Goal: Information Seeking & Learning: Learn about a topic

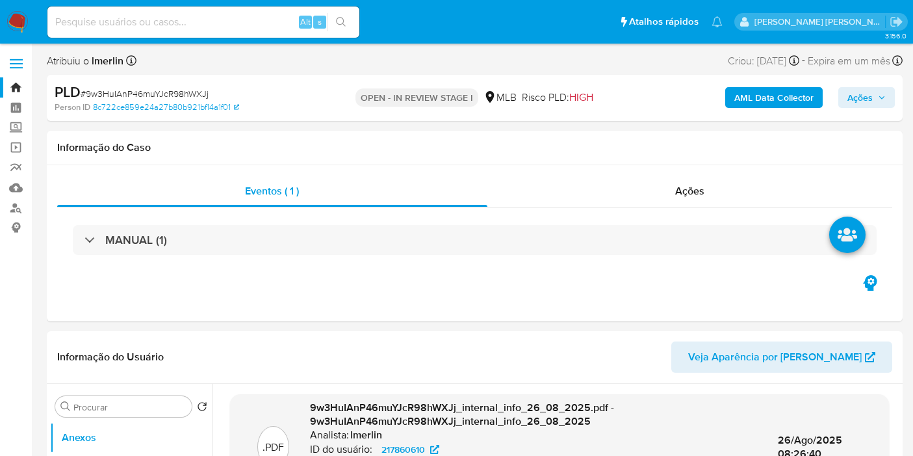
select select "10"
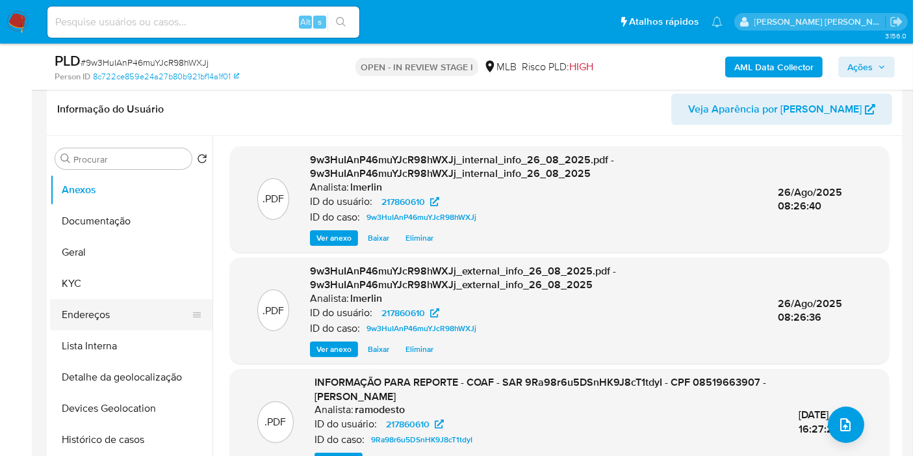
scroll to position [216, 0]
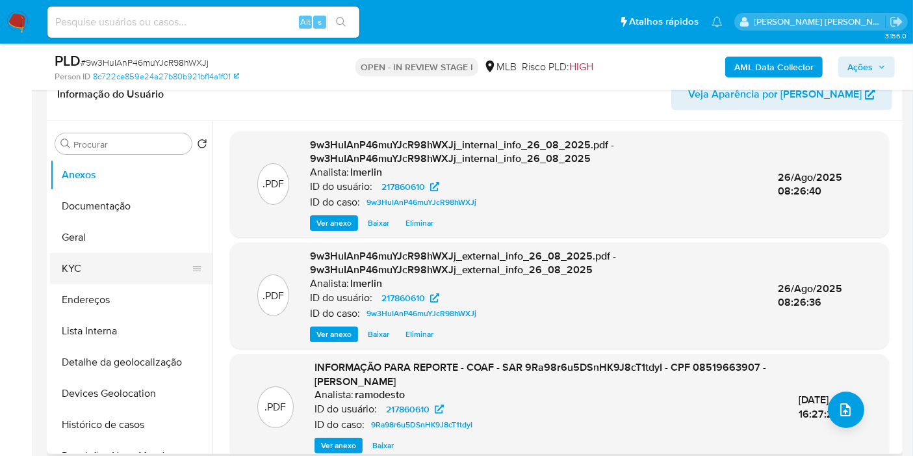
click at [120, 272] on button "KYC" at bounding box center [126, 268] width 152 height 31
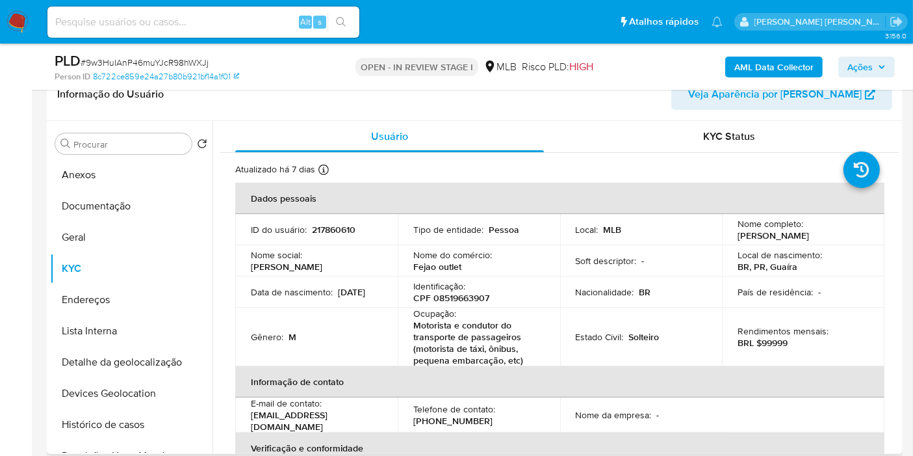
click at [461, 303] on p "CPF 08519663907" at bounding box center [451, 298] width 76 height 12
copy p "08519663907"
click at [148, 422] on button "Histórico de casos" at bounding box center [126, 424] width 152 height 31
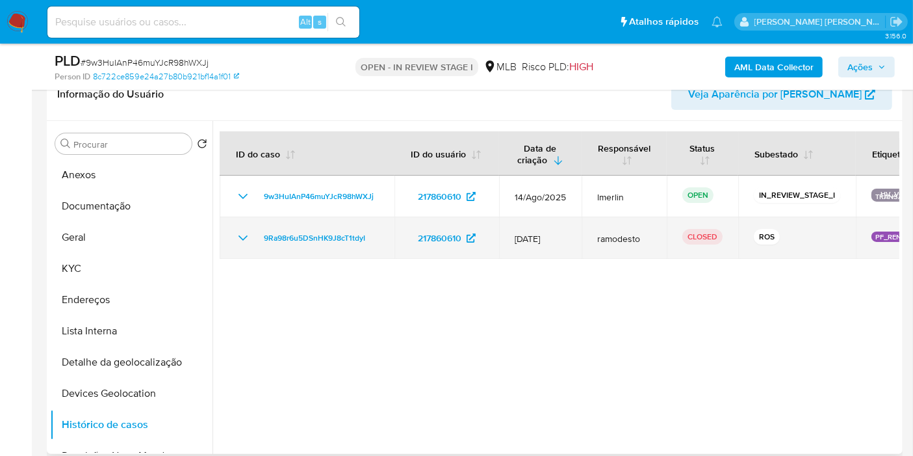
click at [238, 237] on icon "Mostrar/Ocultar" at bounding box center [243, 238] width 16 height 16
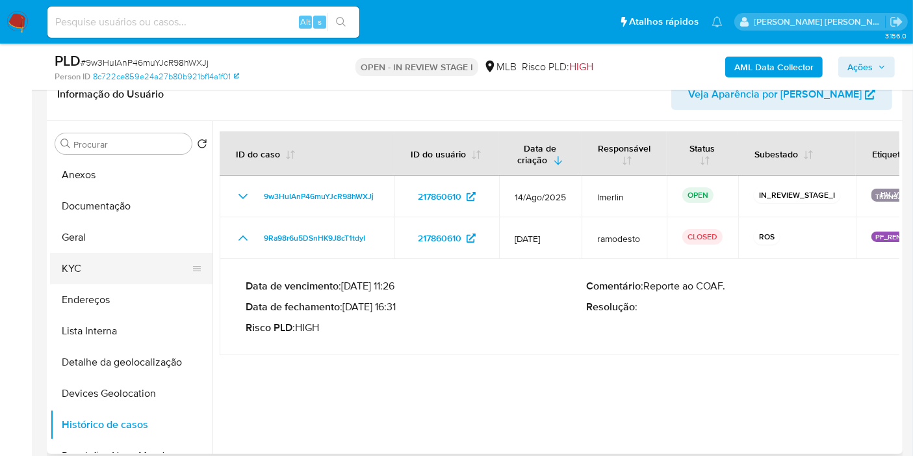
click at [136, 261] on button "KYC" at bounding box center [126, 268] width 152 height 31
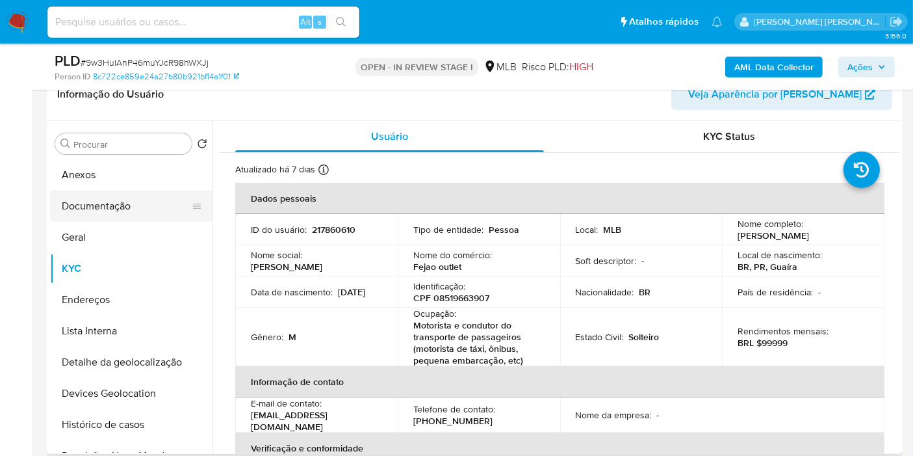
click at [159, 209] on button "Documentação" at bounding box center [126, 205] width 152 height 31
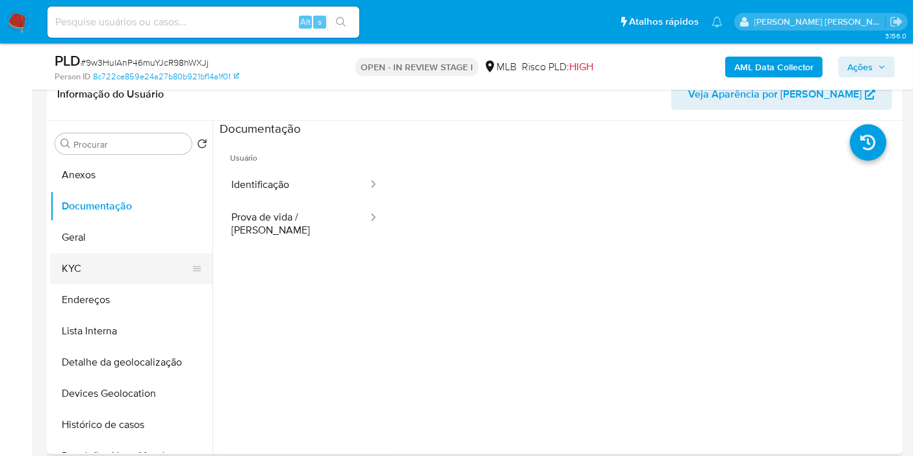
click at [122, 272] on button "KYC" at bounding box center [126, 268] width 152 height 31
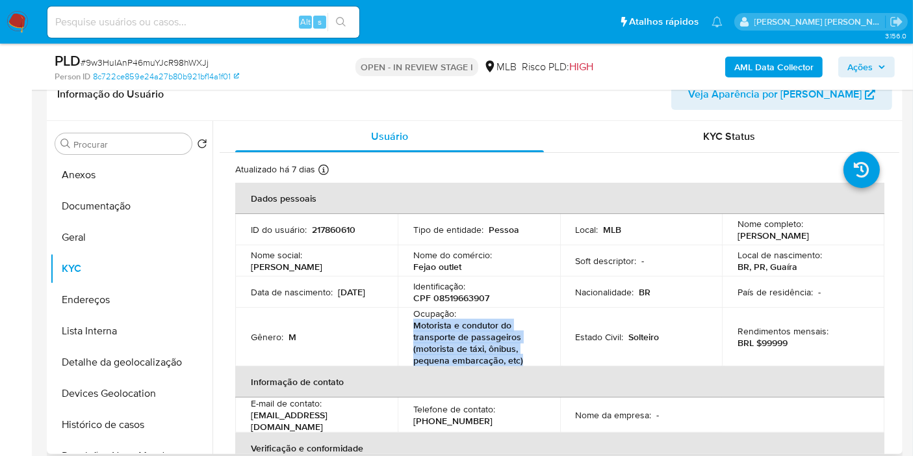
drag, startPoint x: 526, startPoint y: 365, endPoint x: 411, endPoint y: 331, distance: 120.1
click at [411, 331] on td "Ocupação : Motorista e condutor do transporte de passageiros (motorista de táxi…" at bounding box center [479, 336] width 162 height 58
copy p "Motorista e condutor do transporte de passageiros (motorista de táxi, ônibus, p…"
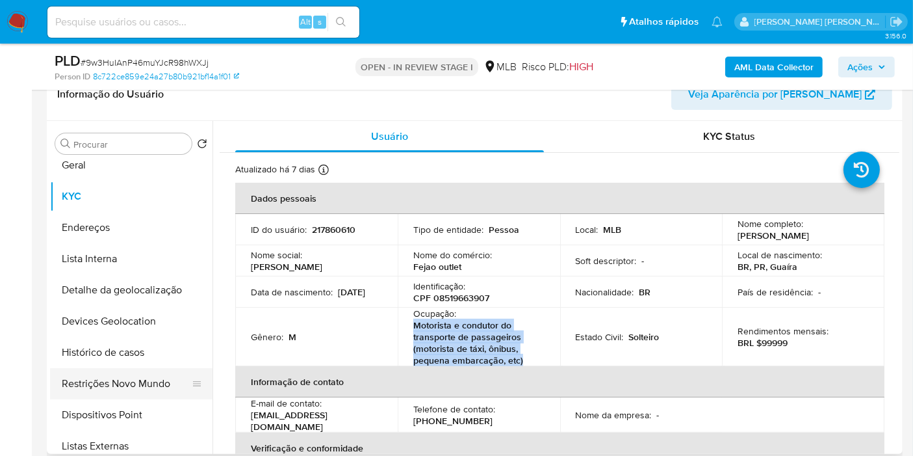
click at [146, 391] on button "Restrições Novo Mundo" at bounding box center [126, 383] width 152 height 31
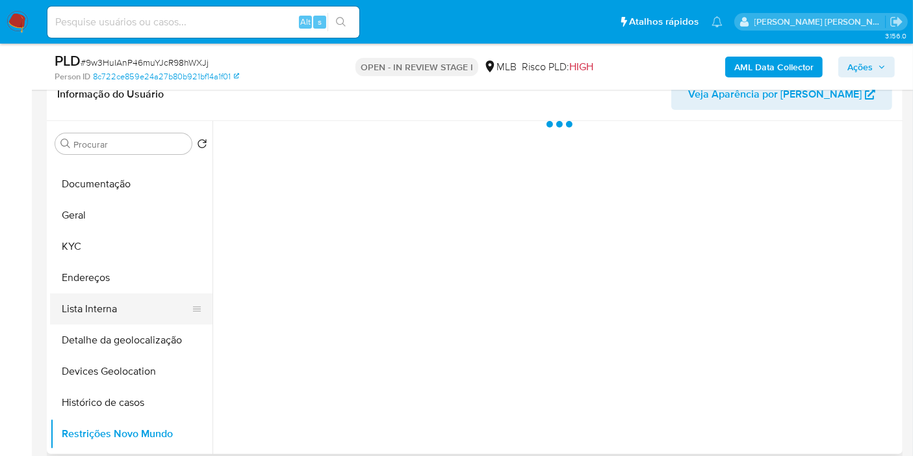
scroll to position [0, 0]
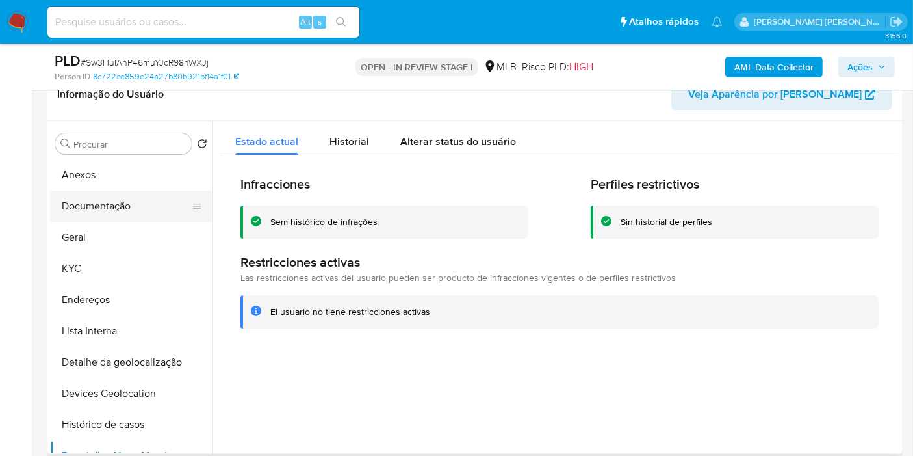
click at [137, 212] on button "Documentação" at bounding box center [126, 205] width 152 height 31
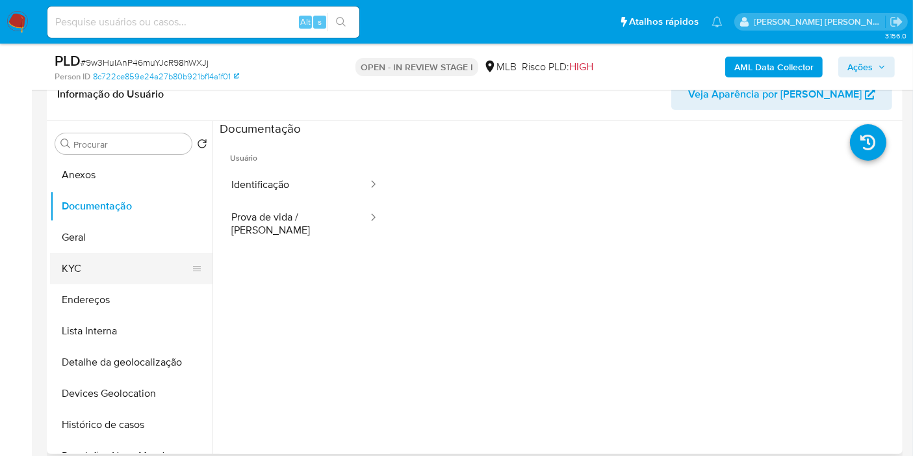
click at [124, 264] on button "KYC" at bounding box center [126, 268] width 152 height 31
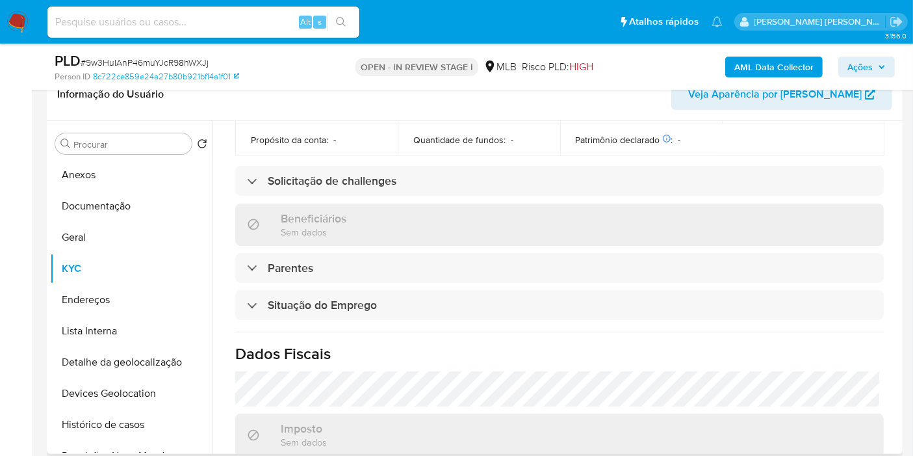
scroll to position [621, 0]
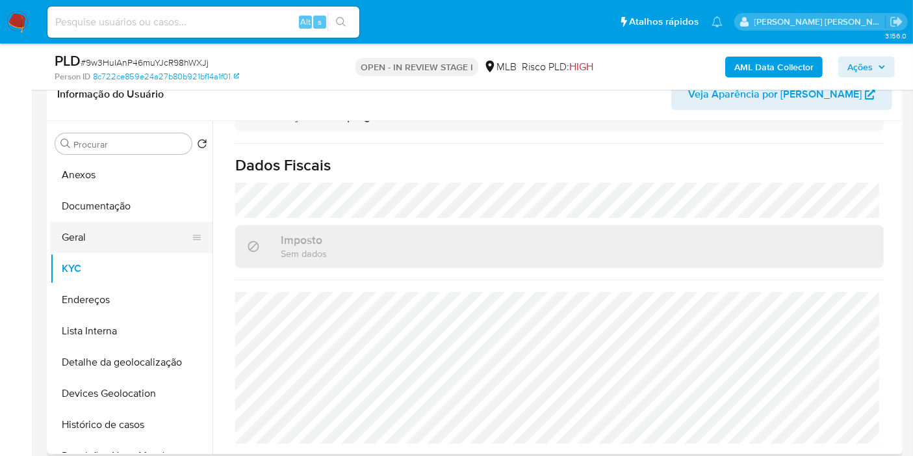
click at [60, 238] on button "Geral" at bounding box center [126, 237] width 152 height 31
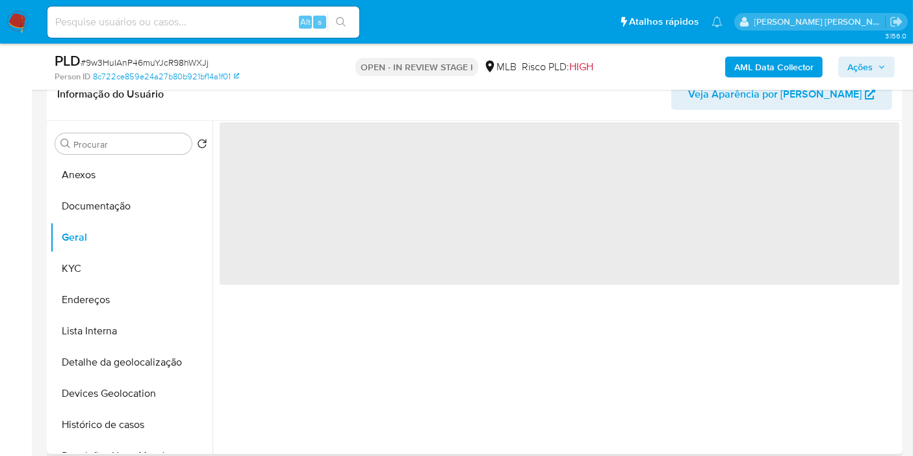
scroll to position [0, 0]
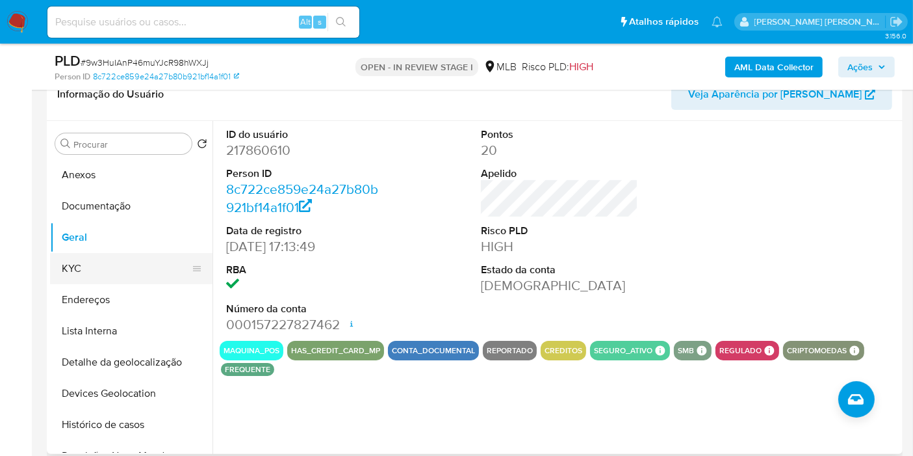
click at [107, 266] on button "KYC" at bounding box center [126, 268] width 152 height 31
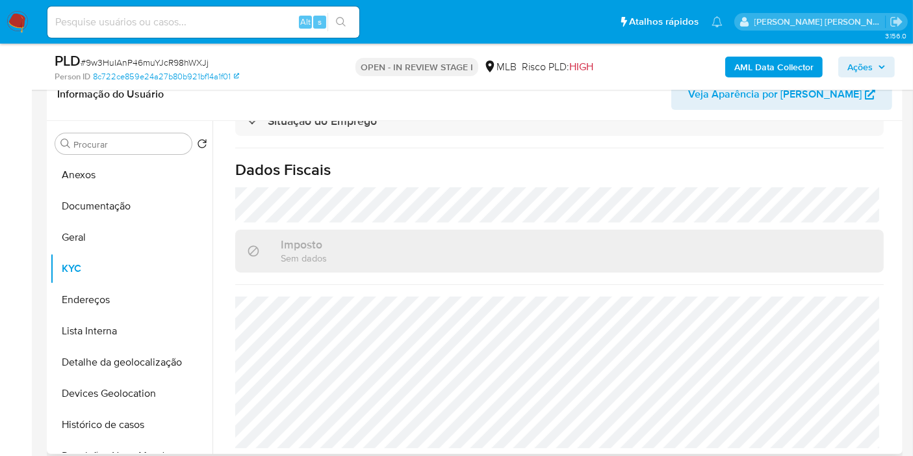
scroll to position [621, 0]
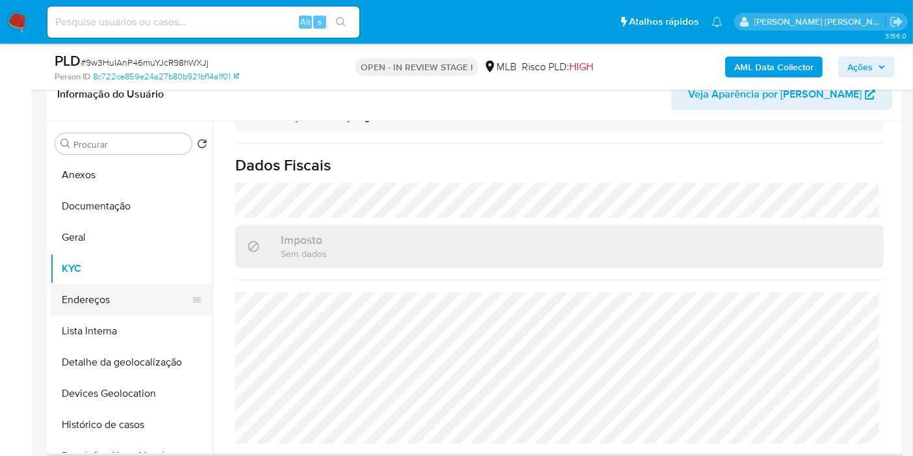
click at [114, 294] on button "Endereços" at bounding box center [126, 299] width 152 height 31
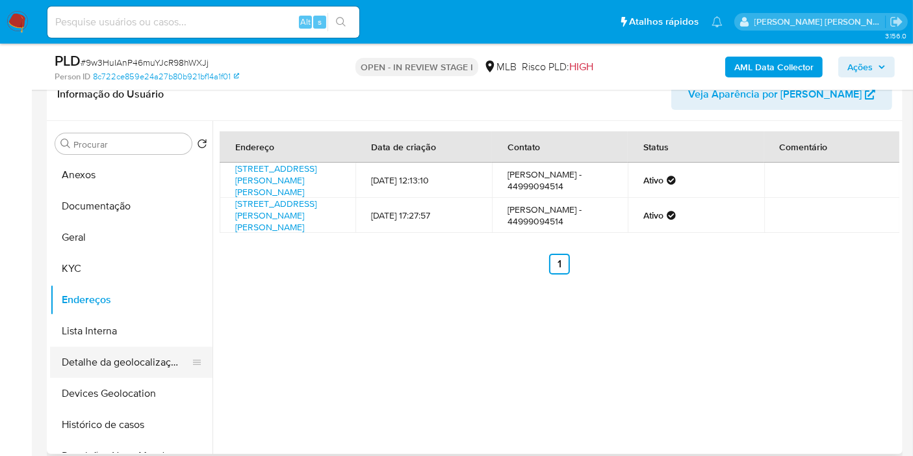
click at [130, 355] on button "Detalhe da geolocalização" at bounding box center [126, 361] width 152 height 31
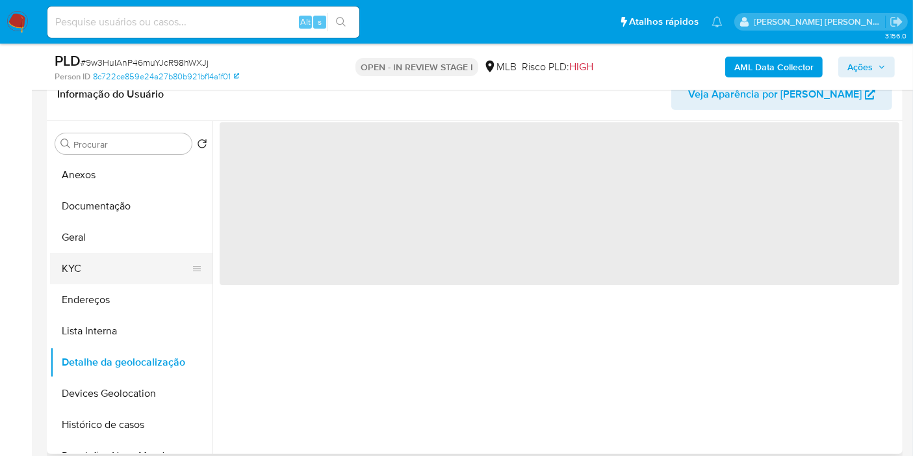
scroll to position [72, 0]
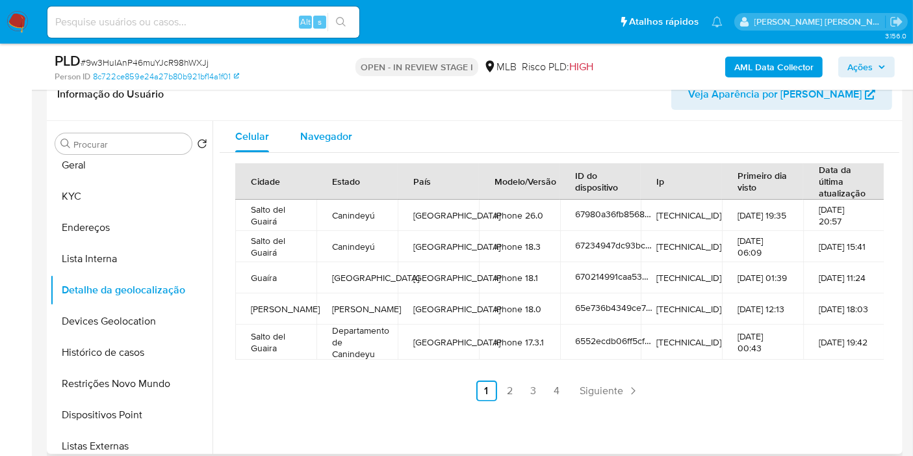
click at [320, 146] on div "Navegador" at bounding box center [326, 136] width 52 height 31
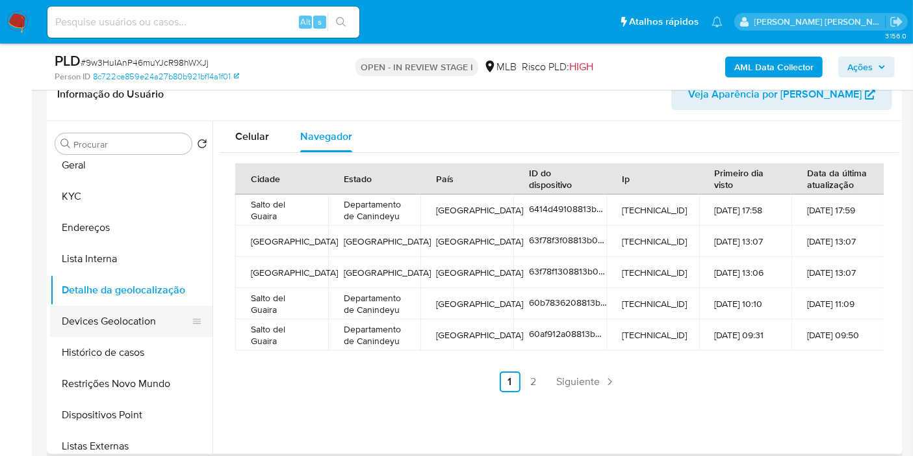
click at [125, 332] on button "Devices Geolocation" at bounding box center [126, 320] width 152 height 31
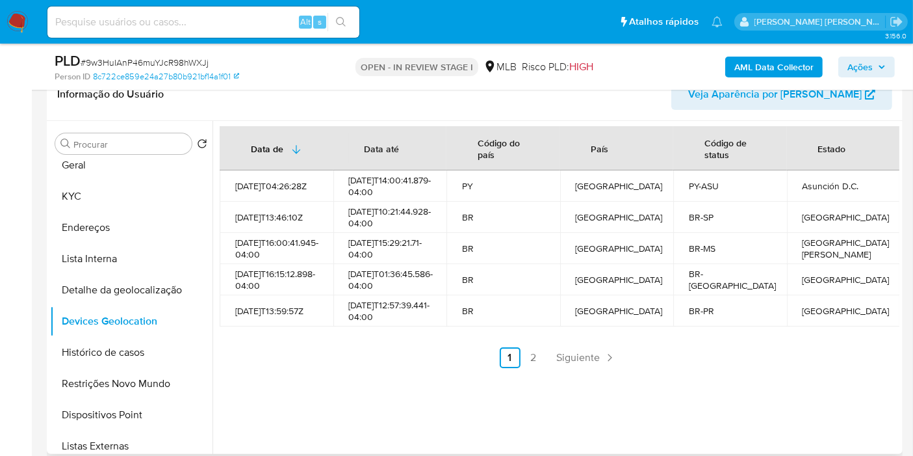
drag, startPoint x: 117, startPoint y: 385, endPoint x: 212, endPoint y: 376, distance: 96.0
click at [117, 384] on button "Restrições Novo Mundo" at bounding box center [131, 383] width 162 height 31
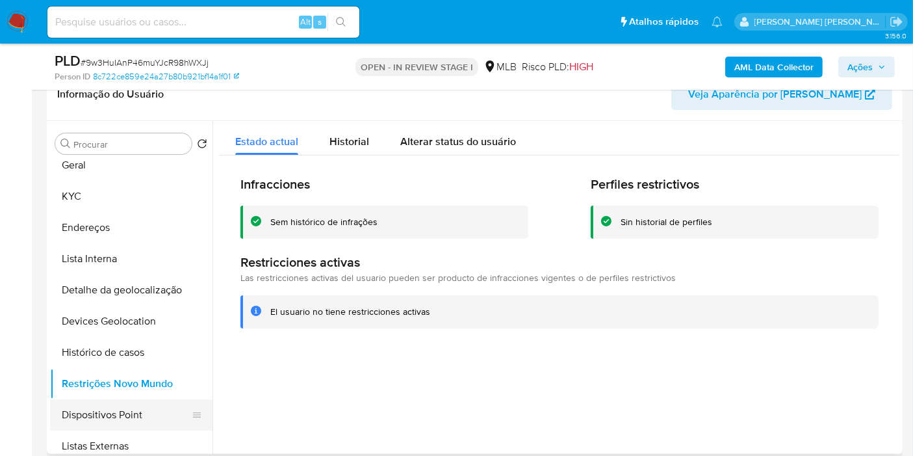
click at [96, 407] on button "Dispositivos Point" at bounding box center [126, 414] width 152 height 31
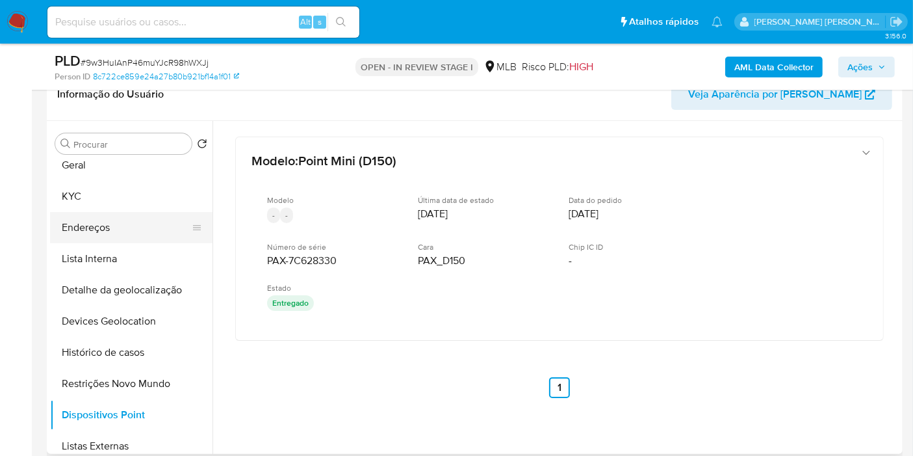
click at [116, 222] on button "Endereços" at bounding box center [126, 227] width 152 height 31
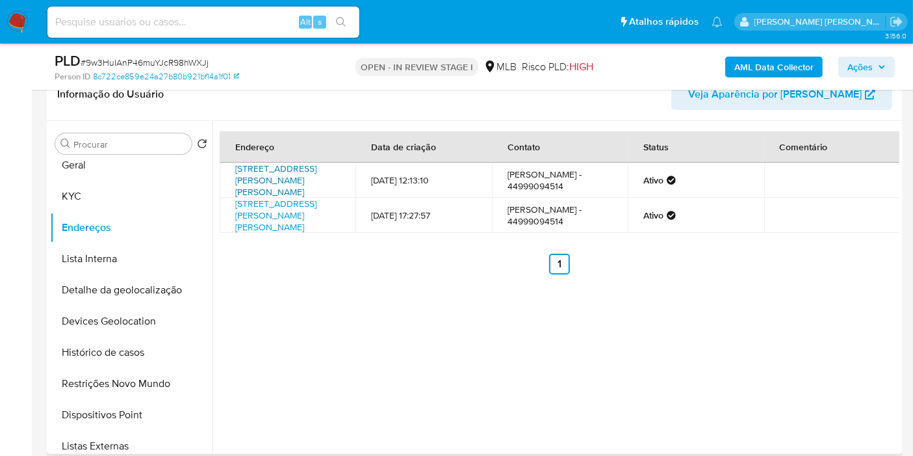
click at [304, 185] on link "Rua Jânio Da Silva Quadros 65, Guaíra, Paraná, 85981206, Brasil 65" at bounding box center [275, 180] width 81 height 36
click at [79, 194] on button "KYC" at bounding box center [126, 196] width 152 height 31
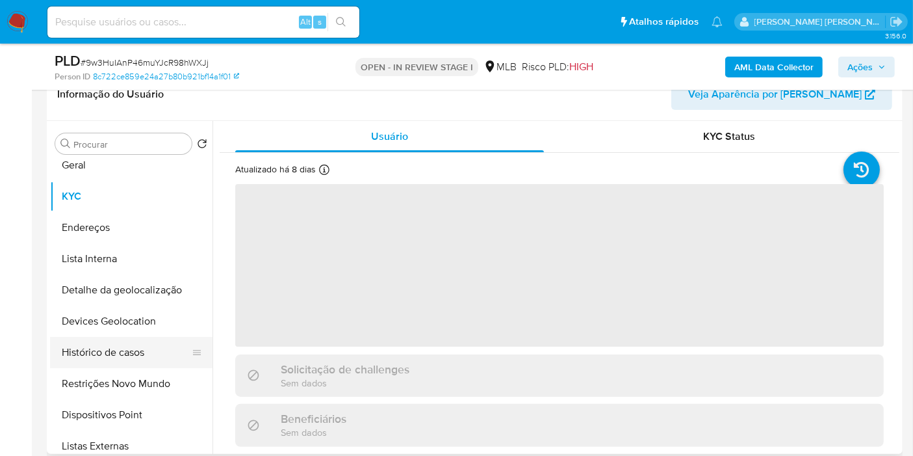
scroll to position [0, 0]
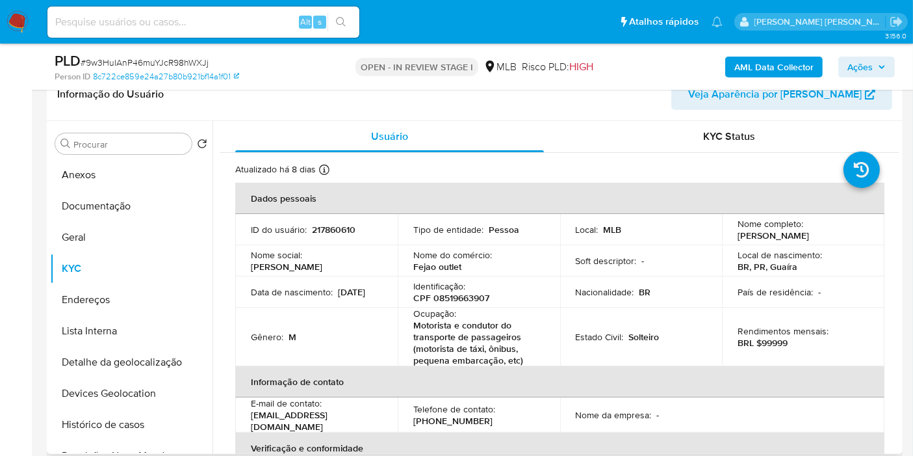
click at [465, 300] on p "CPF 08519663907" at bounding box center [451, 298] width 76 height 12
copy p "08519663907"
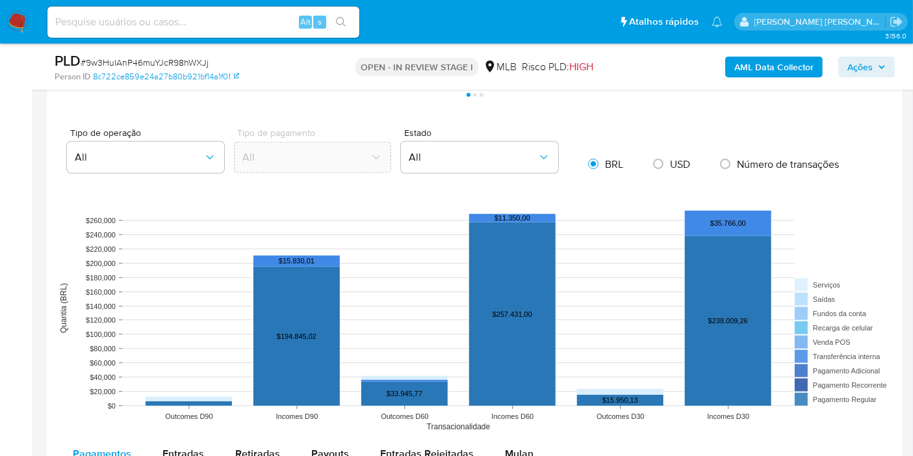
scroll to position [1372, 0]
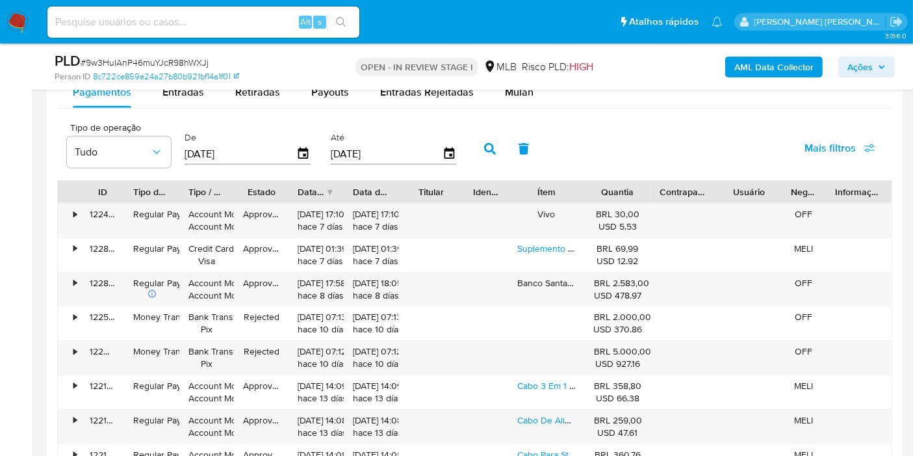
click at [845, 149] on span "Mais filtros" at bounding box center [829, 148] width 51 height 31
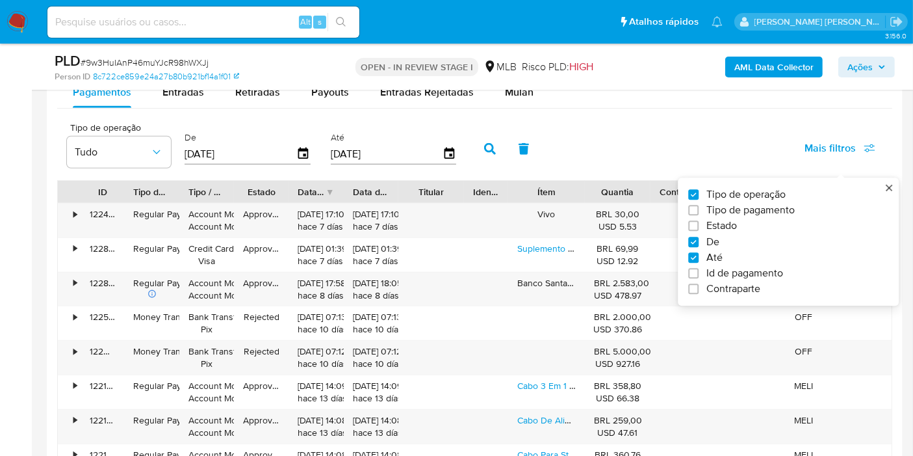
click at [784, 211] on span "Tipo de pagamento" at bounding box center [750, 210] width 88 height 13
click at [699, 211] on input "Tipo de pagamento" at bounding box center [693, 210] width 10 height 10
checkbox input "true"
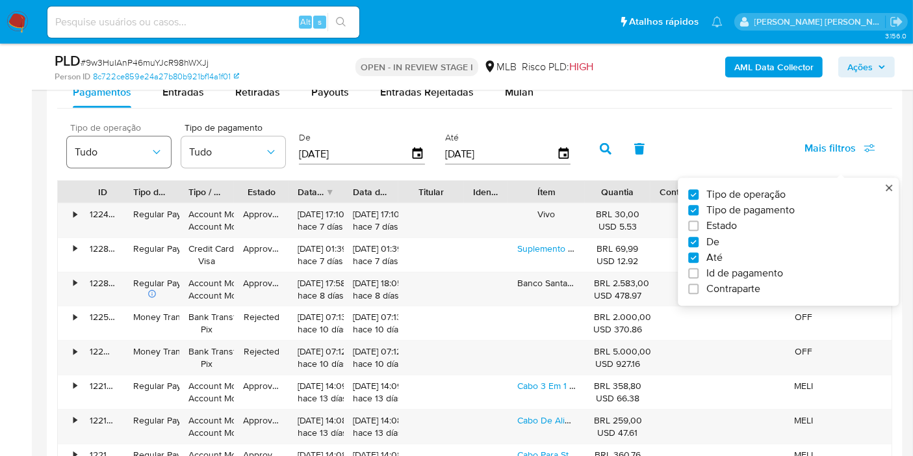
click at [147, 147] on span "Tudo" at bounding box center [112, 152] width 75 height 13
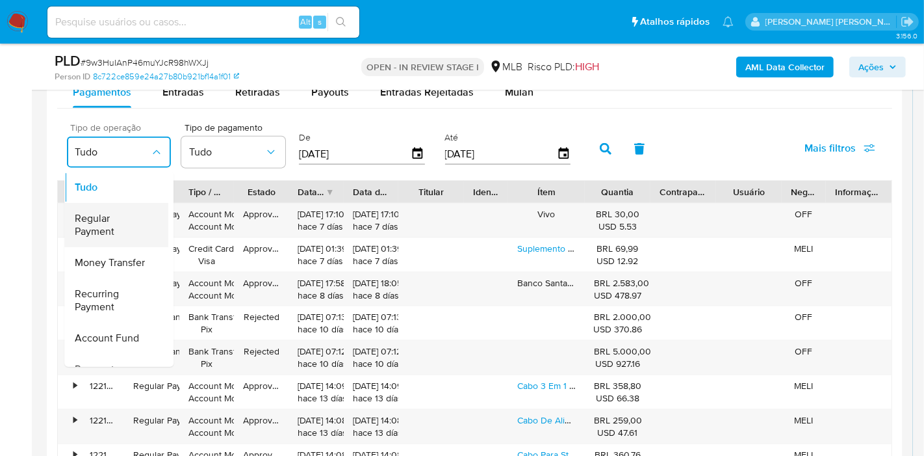
click at [133, 226] on span "Regular Payment" at bounding box center [112, 225] width 75 height 26
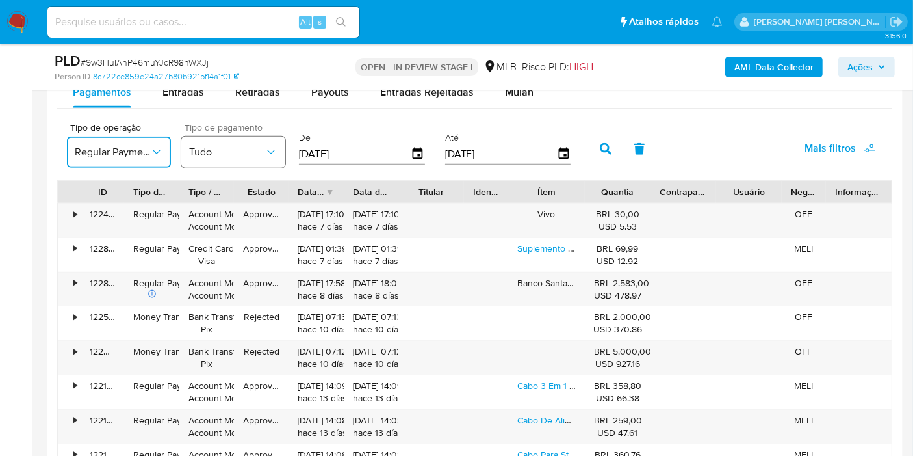
click at [243, 146] on span "Tudo" at bounding box center [226, 152] width 75 height 13
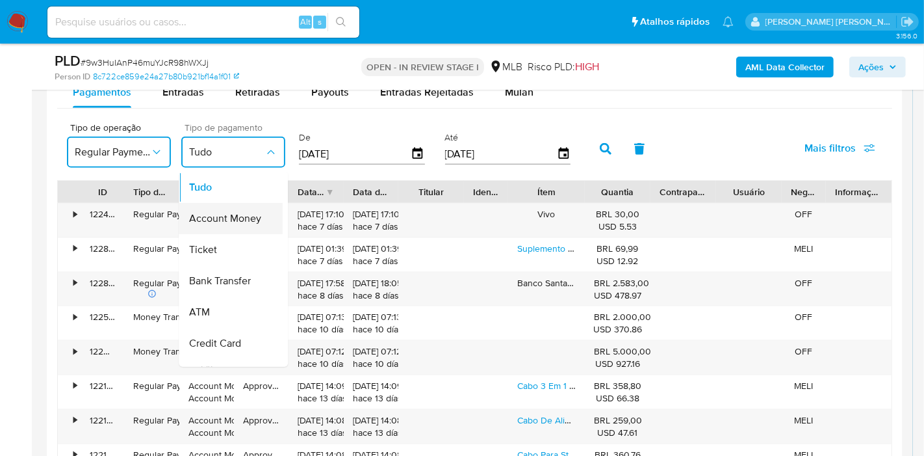
click at [240, 223] on span "Account Money" at bounding box center [225, 218] width 72 height 13
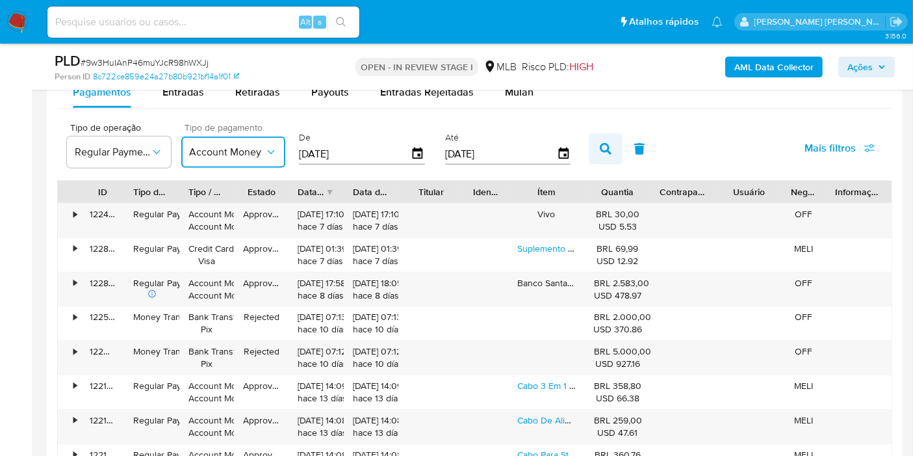
click at [603, 155] on button "button" at bounding box center [606, 148] width 34 height 31
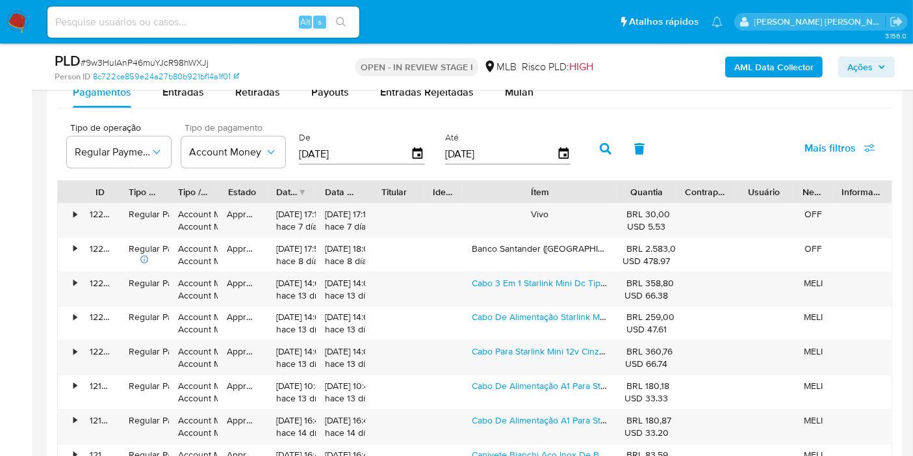
drag, startPoint x: 586, startPoint y: 183, endPoint x: 663, endPoint y: 183, distance: 77.3
click at [663, 183] on div "ID Tipo de operação Tipo / Método Estado Data de criação Data de aprovação Titu…" at bounding box center [475, 192] width 834 height 22
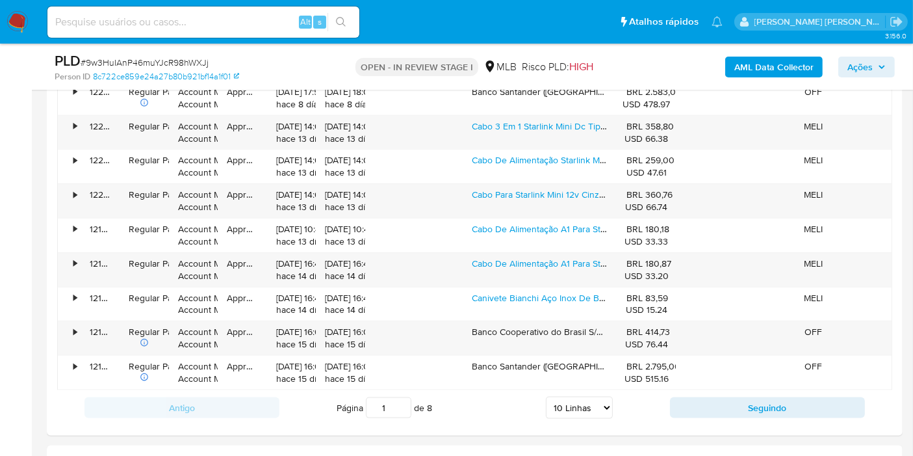
scroll to position [1588, 0]
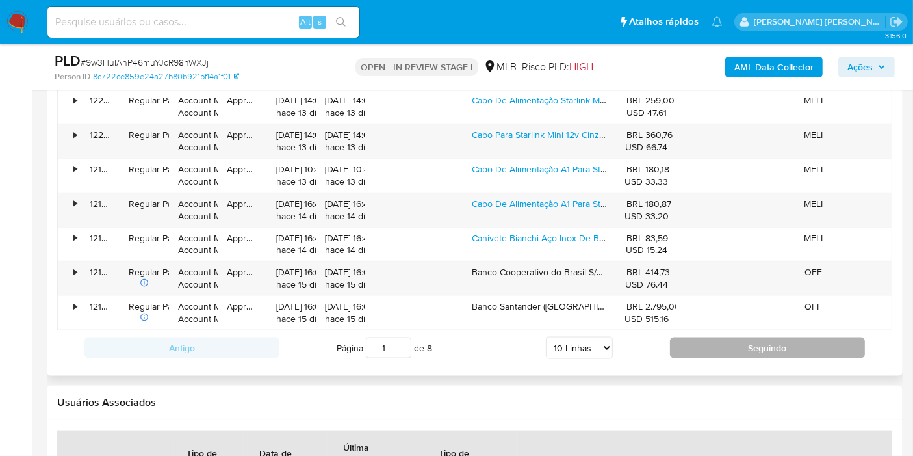
click at [712, 337] on button "Seguindo" at bounding box center [767, 347] width 195 height 21
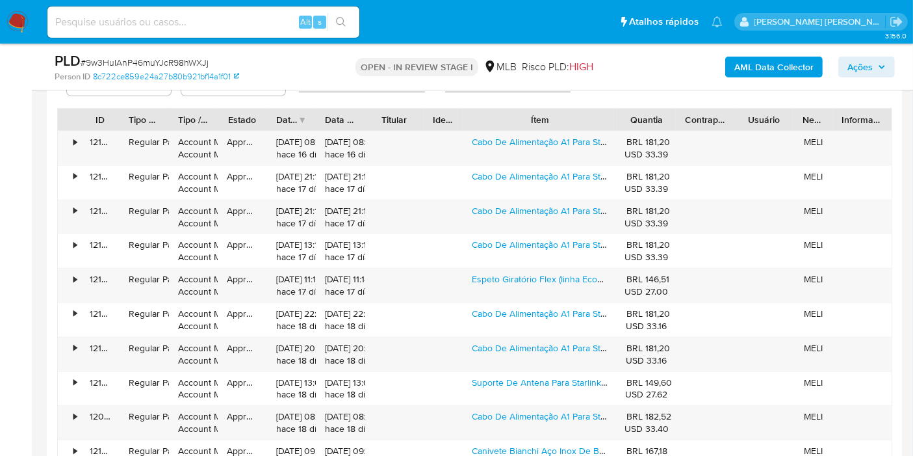
scroll to position [1516, 0]
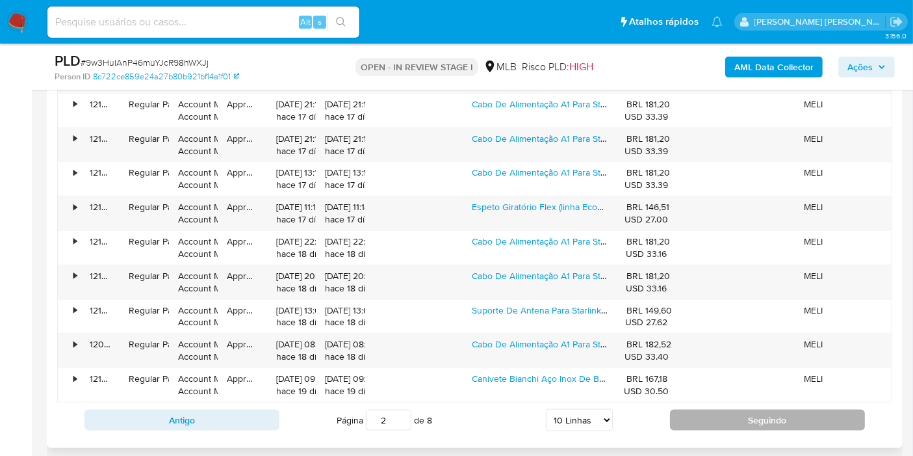
click at [742, 422] on button "Seguindo" at bounding box center [767, 419] width 195 height 21
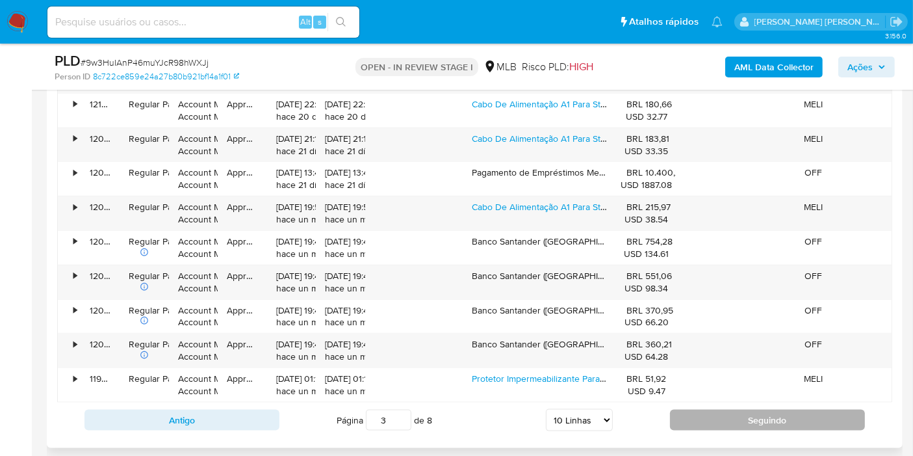
click at [766, 418] on button "Seguindo" at bounding box center [767, 419] width 195 height 21
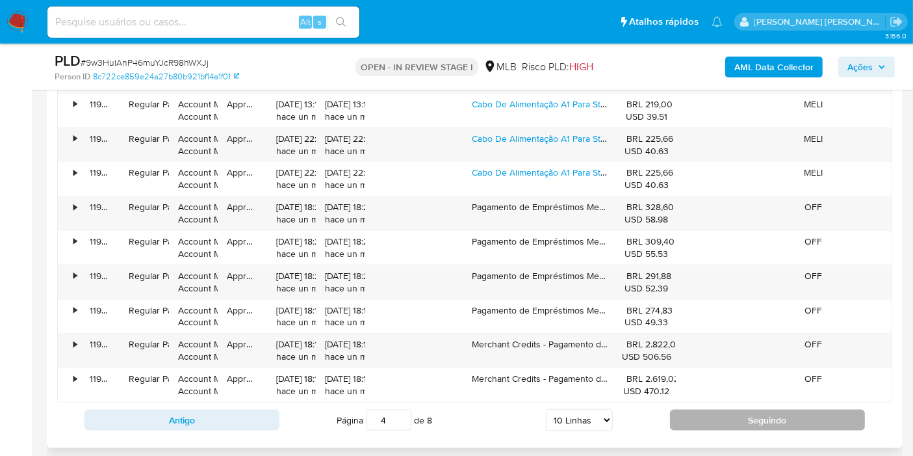
click at [701, 417] on button "Seguindo" at bounding box center [767, 419] width 195 height 21
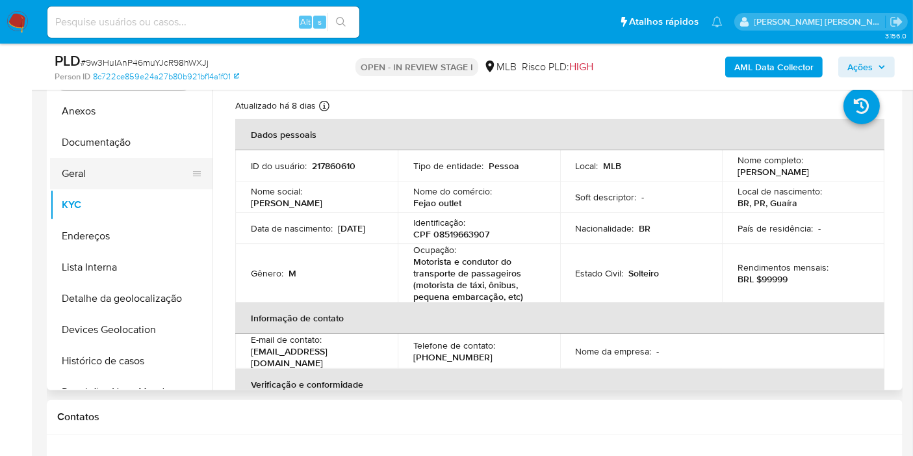
scroll to position [216, 0]
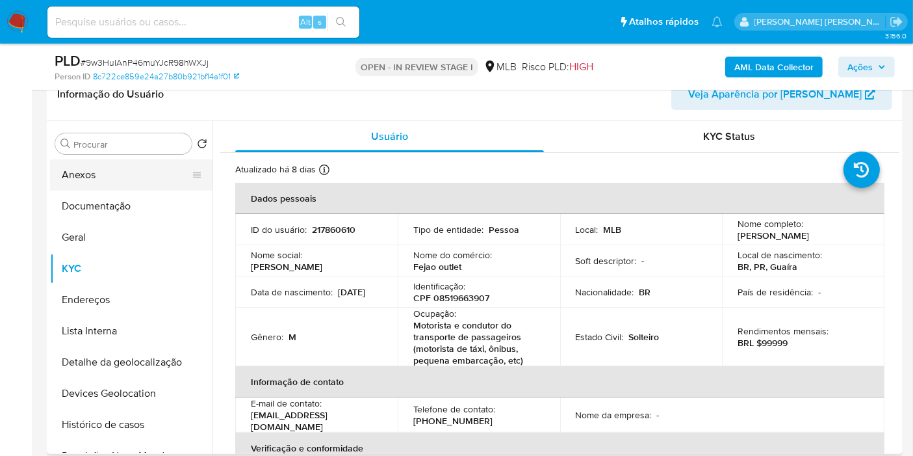
click at [115, 178] on button "Anexos" at bounding box center [126, 174] width 152 height 31
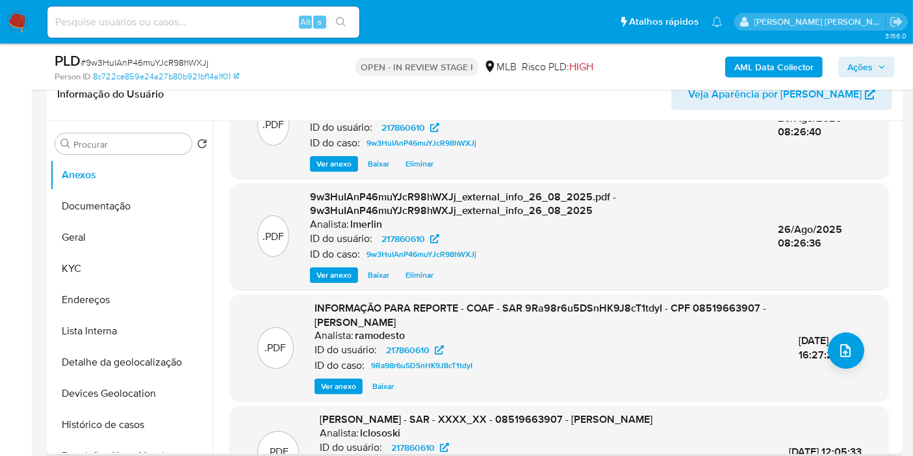
scroll to position [72, 0]
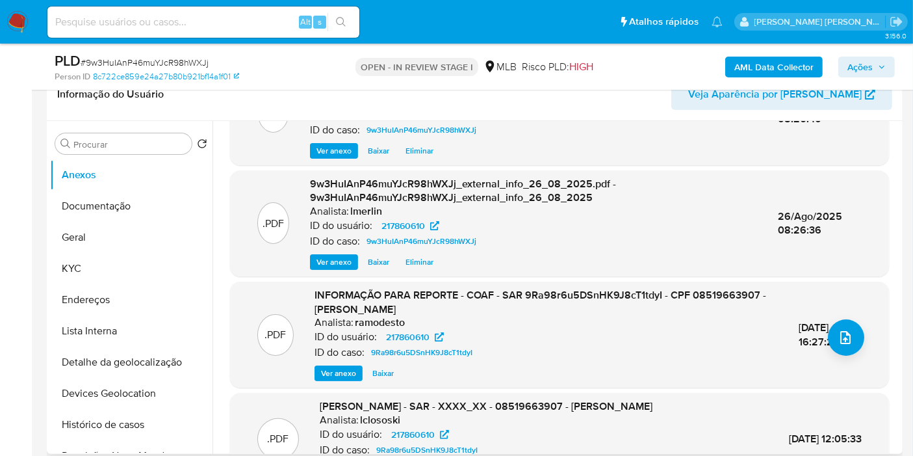
click at [335, 374] on span "Ver anexo" at bounding box center [338, 373] width 35 height 13
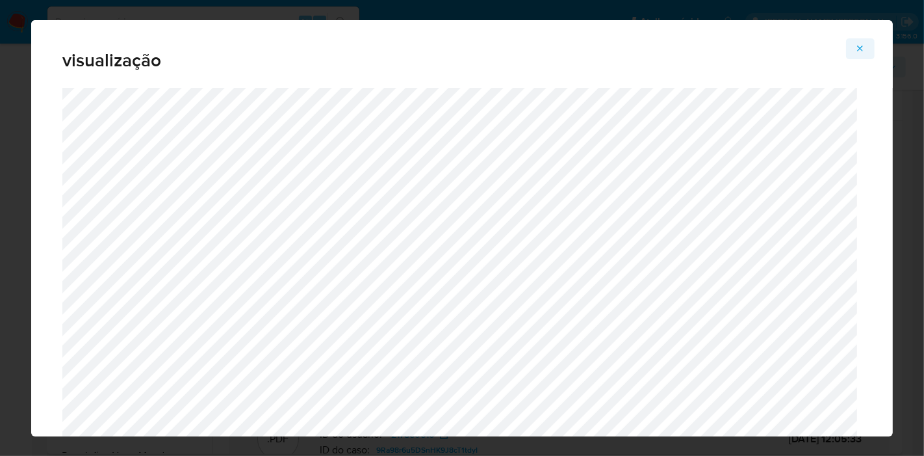
click at [871, 52] on button "Attachment preview" at bounding box center [860, 48] width 29 height 21
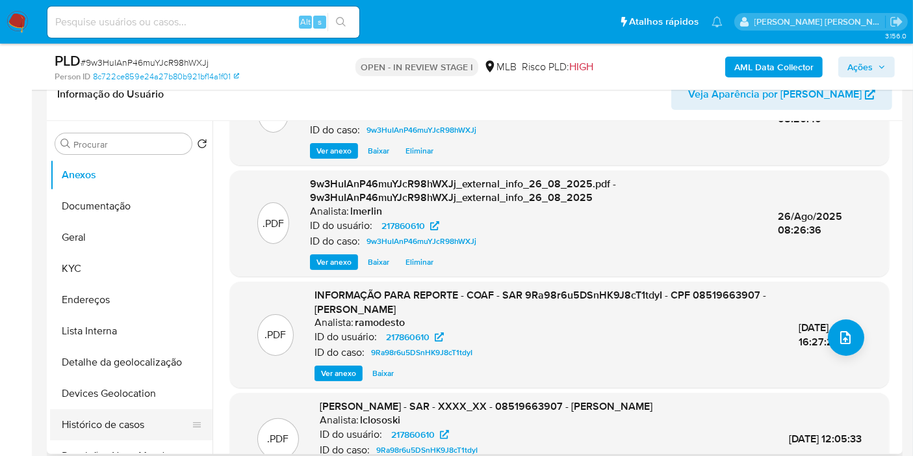
click at [124, 428] on button "Histórico de casos" at bounding box center [126, 424] width 152 height 31
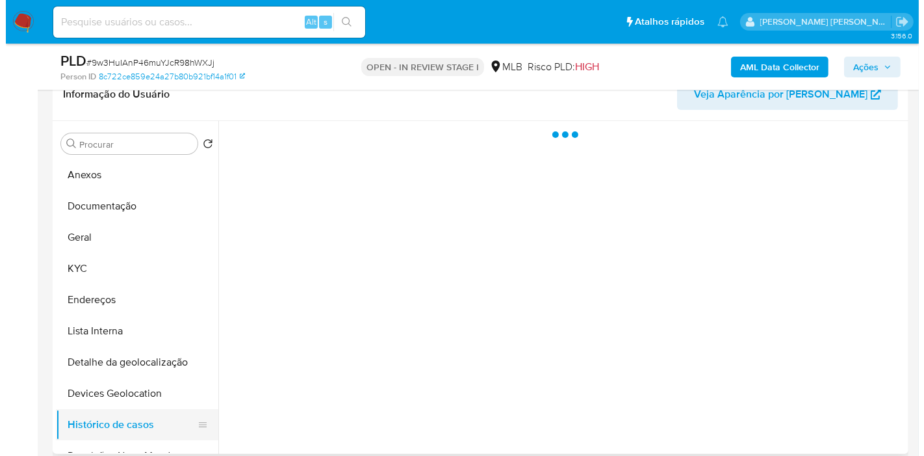
scroll to position [0, 0]
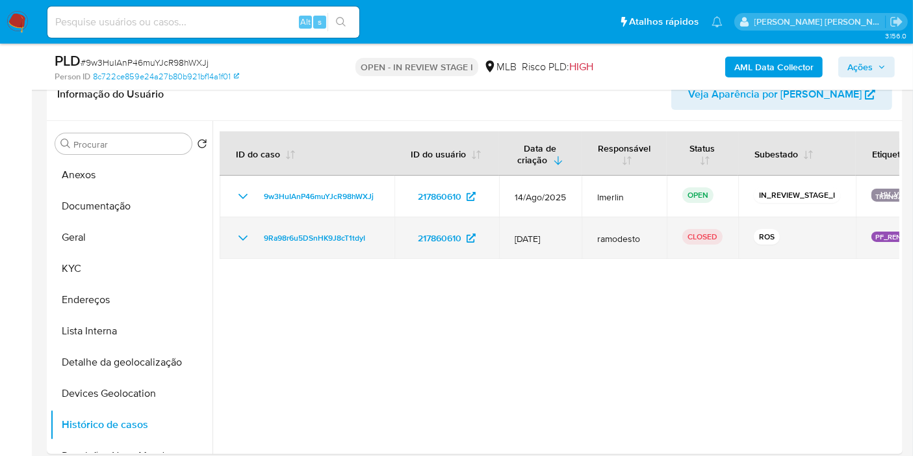
click at [234, 236] on td "9Ra98r6u5DSnHK9J8cT1tdyI" at bounding box center [307, 238] width 175 height 42
click at [245, 237] on icon "Mostrar/Ocultar" at bounding box center [242, 237] width 9 height 5
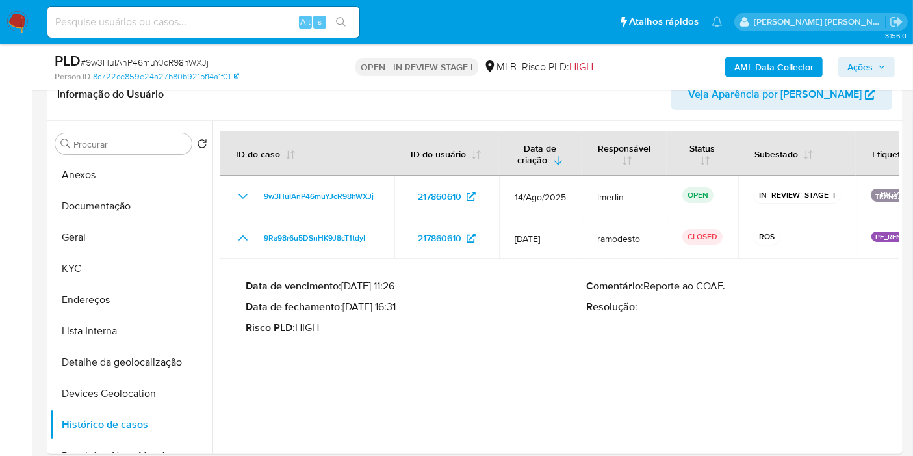
drag, startPoint x: 401, startPoint y: 303, endPoint x: 346, endPoint y: 305, distance: 54.6
click at [346, 305] on p "Data de fechamento : 30/06/2023 16:31" at bounding box center [416, 306] width 341 height 13
click at [139, 168] on button "Anexos" at bounding box center [126, 174] width 152 height 31
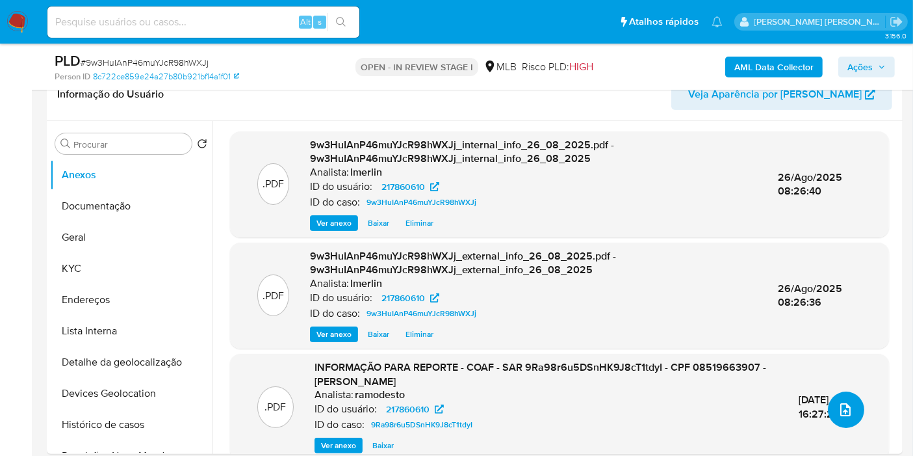
click at [838, 403] on icon "upload-file" at bounding box center [846, 410] width 16 height 16
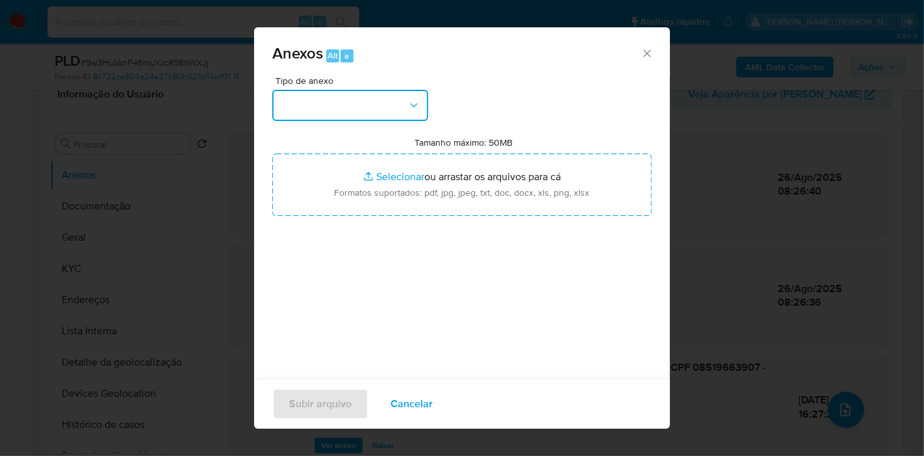
click at [373, 100] on button "button" at bounding box center [350, 105] width 156 height 31
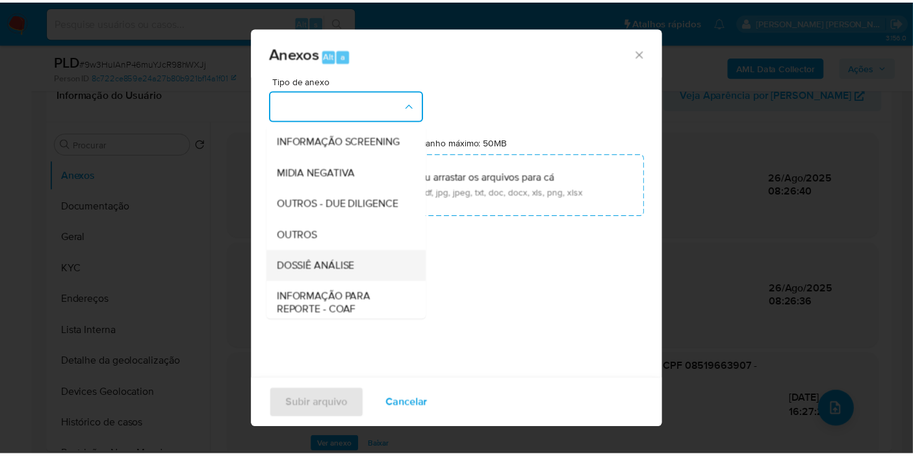
scroll to position [144, 0]
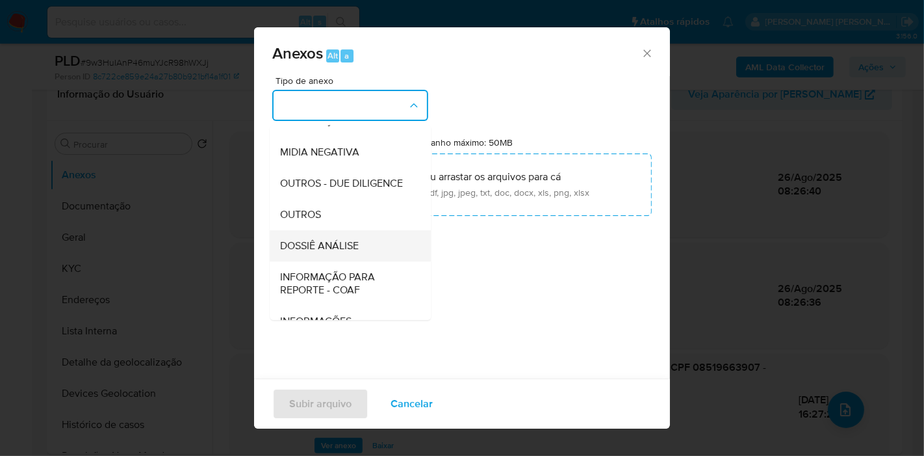
click at [358, 252] on span "DOSSIÊ ANÁLISE" at bounding box center [319, 245] width 79 height 13
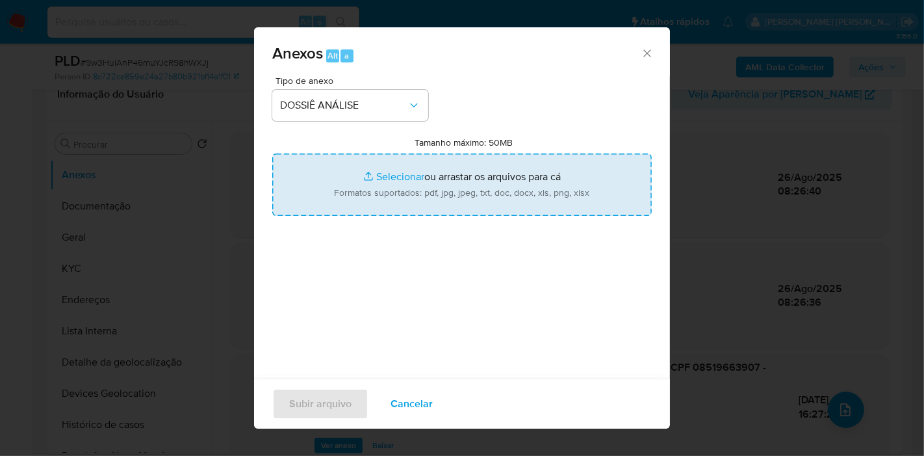
click at [403, 158] on input "Tamanho máximo: 50MB Selecionar arquivos" at bounding box center [462, 184] width 380 height 62
type input "C:\fakepath\2º SAR - XXX - CPF 08519663907 - JHEFFERSON ALEXANDRE ALMEIDA DE SO…"
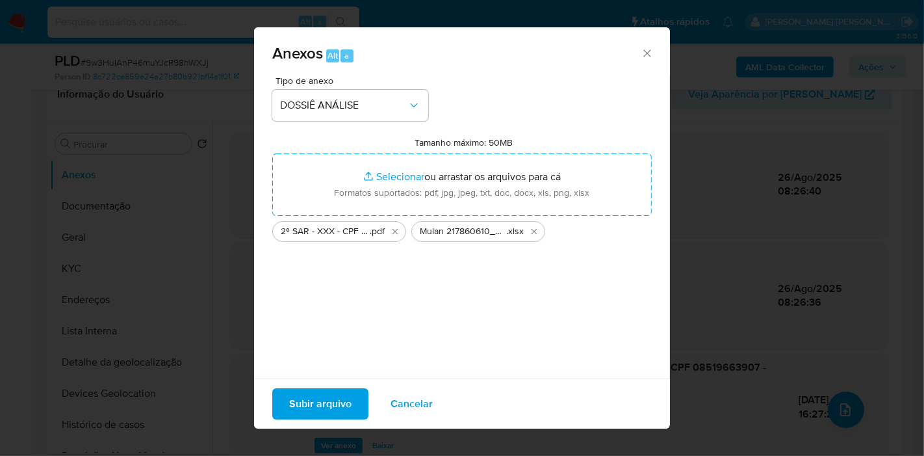
click at [336, 405] on span "Subir arquivo" at bounding box center [320, 403] width 62 height 29
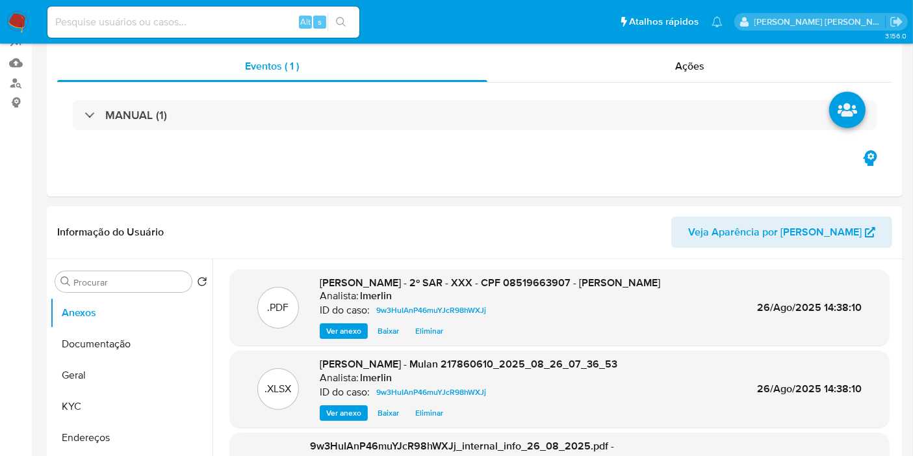
scroll to position [0, 0]
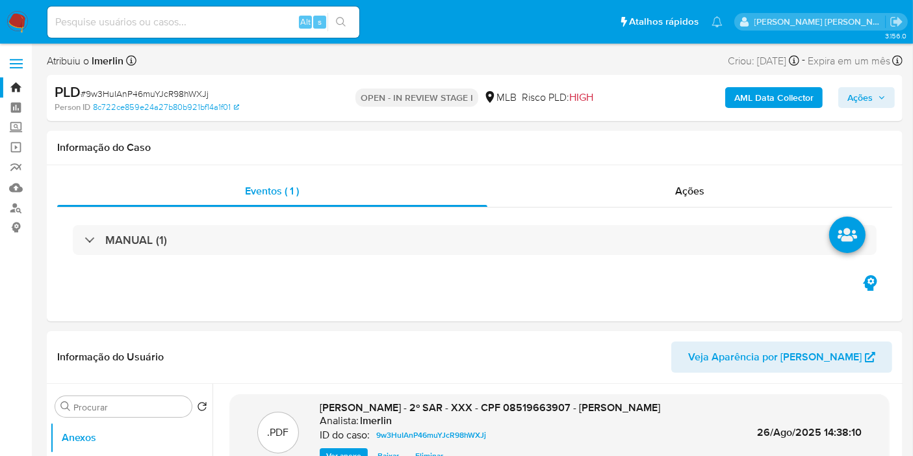
drag, startPoint x: 684, startPoint y: 186, endPoint x: 837, endPoint y: 118, distance: 167.9
click at [685, 186] on span "Ações" at bounding box center [689, 190] width 29 height 15
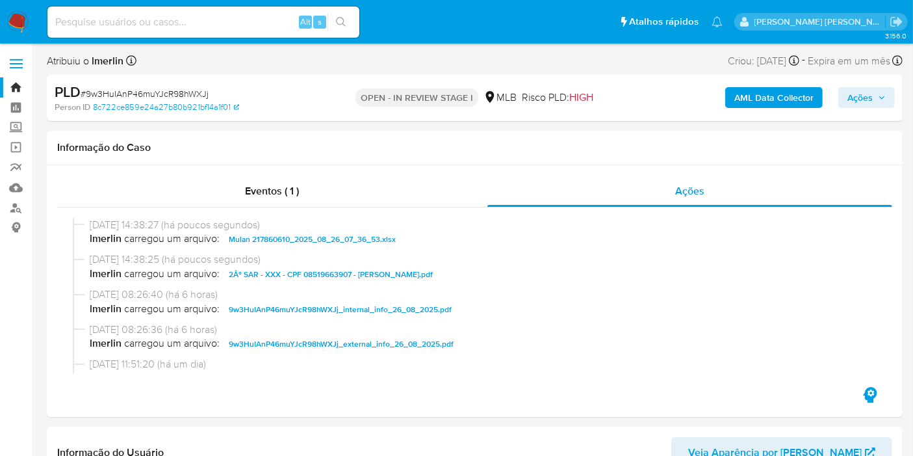
click at [856, 100] on span "Ações" at bounding box center [859, 97] width 25 height 21
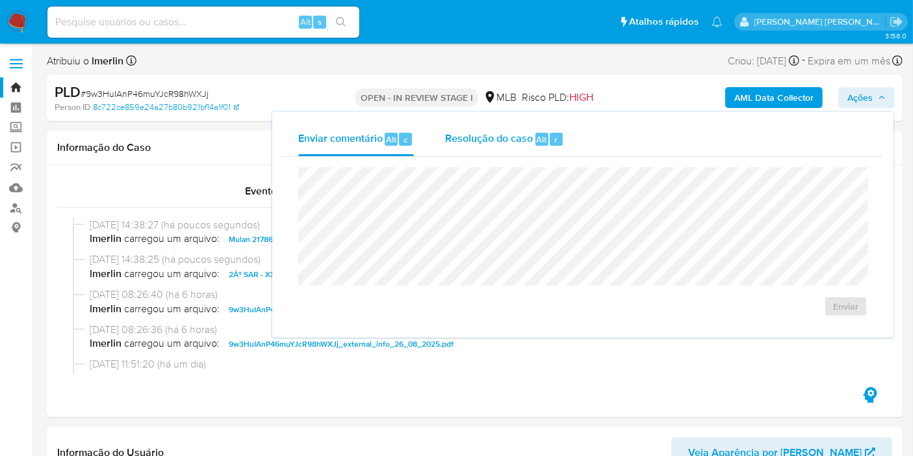
click at [526, 146] on div "Resolução do caso Alt r" at bounding box center [504, 139] width 119 height 34
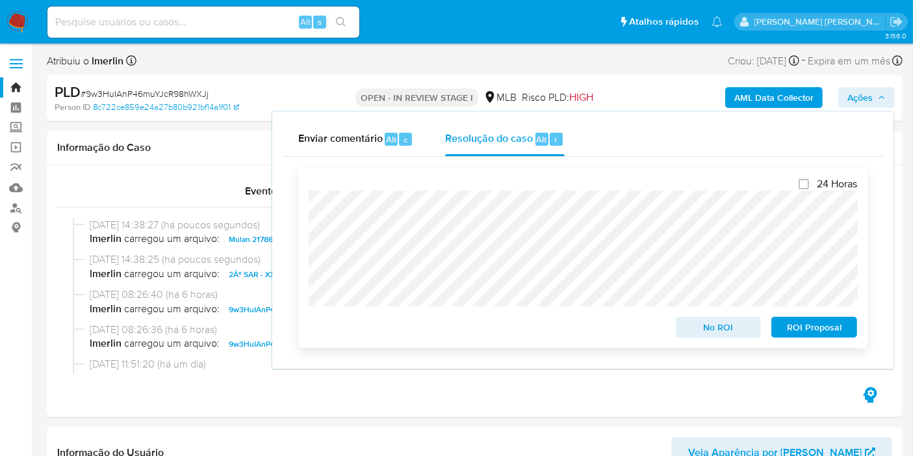
click at [796, 324] on span "ROI Proposal" at bounding box center [814, 327] width 68 height 18
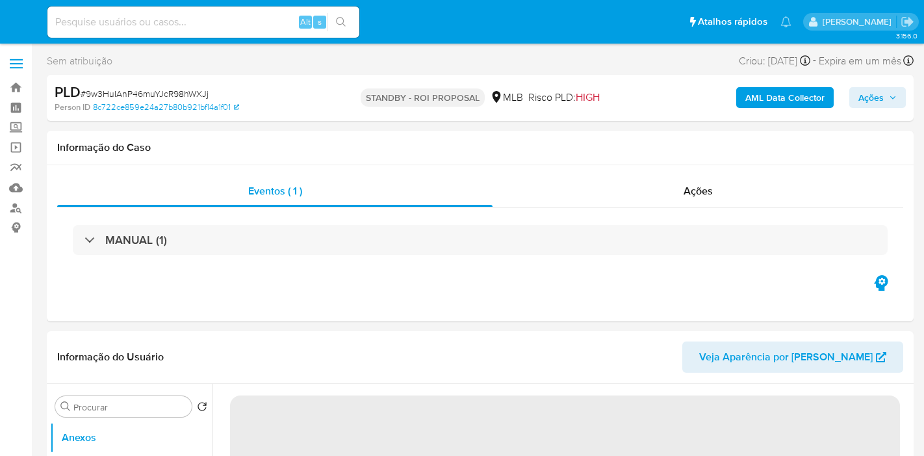
select select "10"
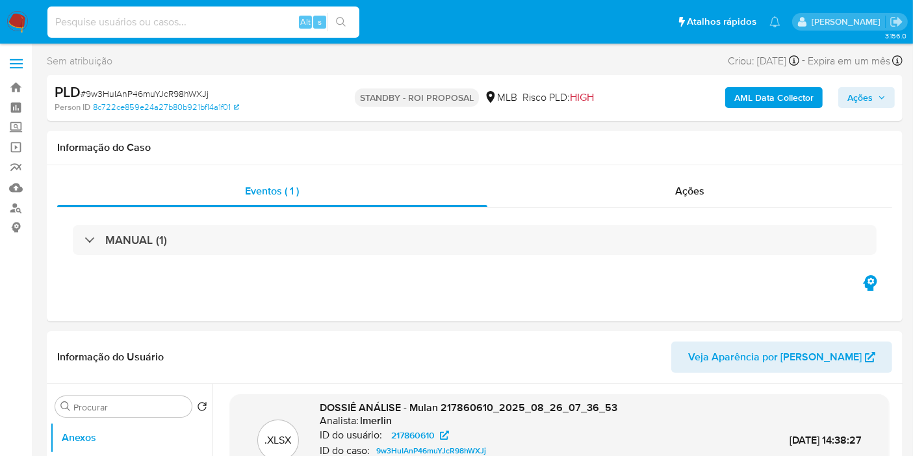
click at [268, 20] on input at bounding box center [203, 22] width 312 height 17
click at [14, 23] on img at bounding box center [17, 22] width 22 height 22
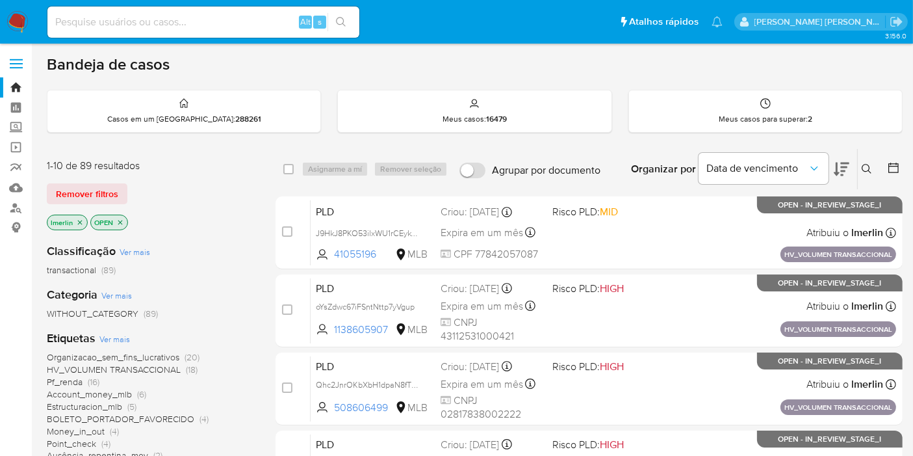
click at [78, 222] on icon "close-filter" at bounding box center [80, 222] width 8 height 8
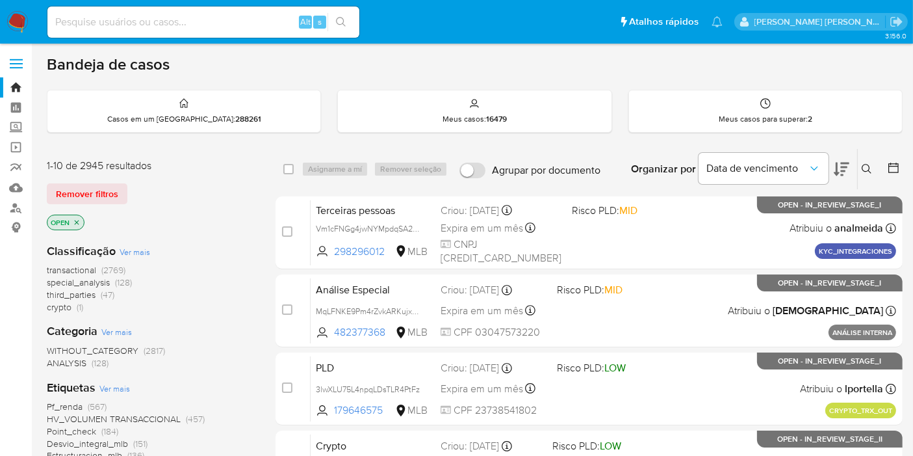
click at [175, 28] on input at bounding box center [203, 22] width 312 height 17
paste input "yWCbZa5XvkSlaVFK2Kaxcb8S"
type input "yWCbZa5XvkSlaVFK2Kaxcb8S"
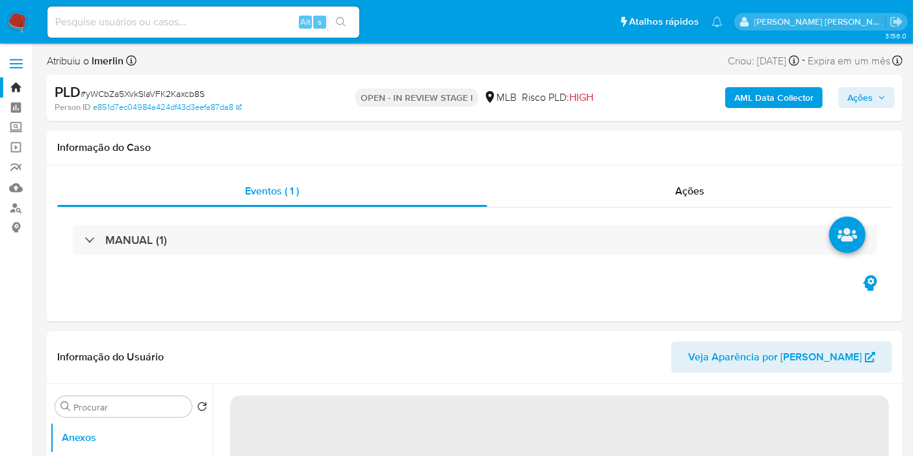
select select "10"
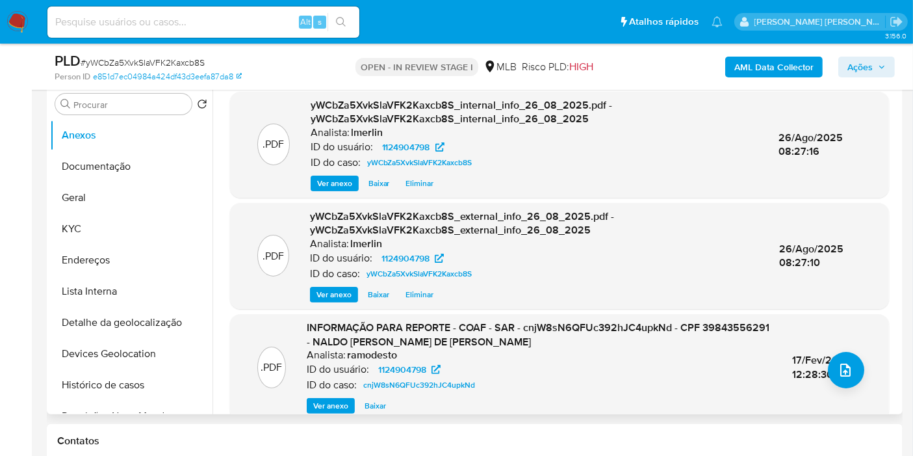
scroll to position [289, 0]
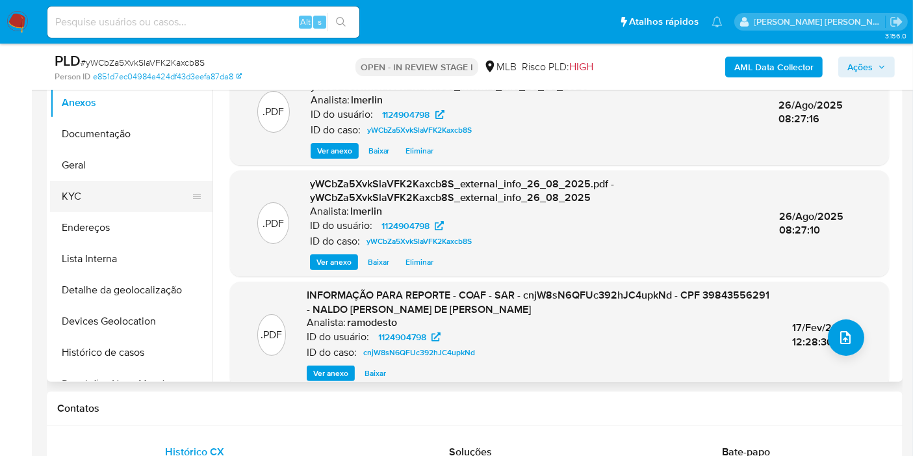
click at [122, 183] on button "KYC" at bounding box center [126, 196] width 152 height 31
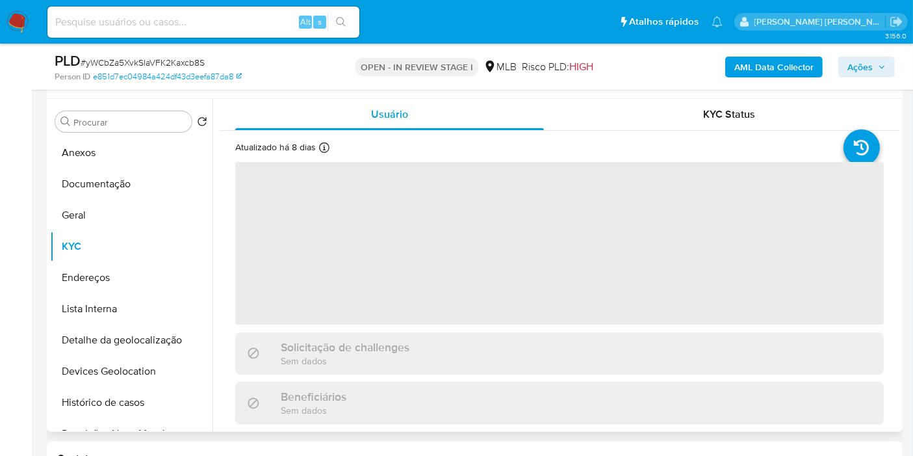
scroll to position [216, 0]
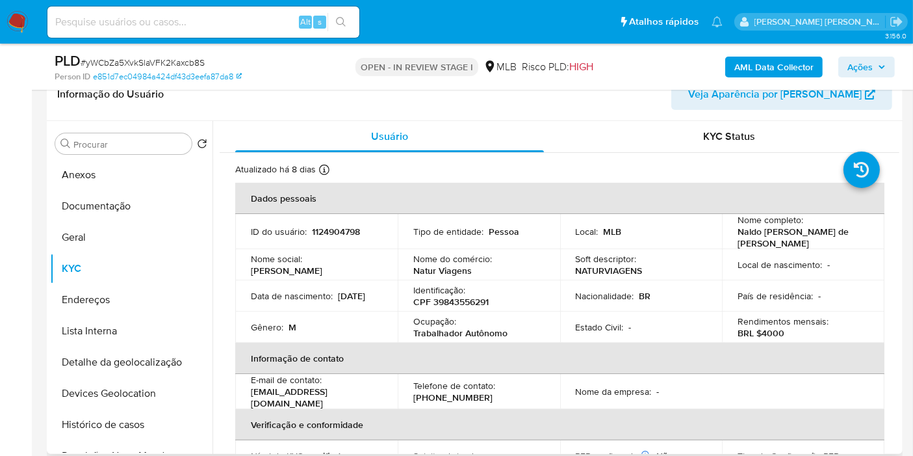
click at [467, 296] on p "CPF 39843556291" at bounding box center [450, 302] width 75 height 12
click at [466, 296] on p "CPF 39843556291" at bounding box center [450, 302] width 75 height 12
copy p "39843556291"
click at [125, 428] on button "Histórico de casos" at bounding box center [126, 424] width 152 height 31
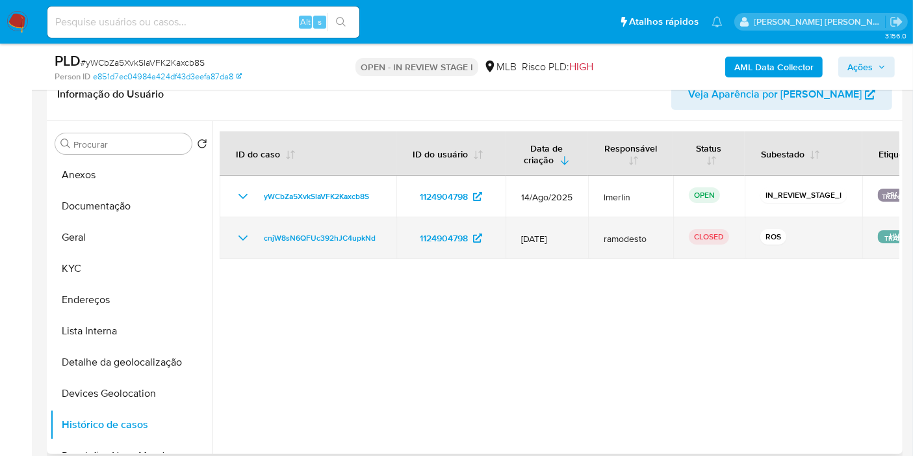
click at [243, 237] on icon "Mostrar/Ocultar" at bounding box center [243, 238] width 16 height 16
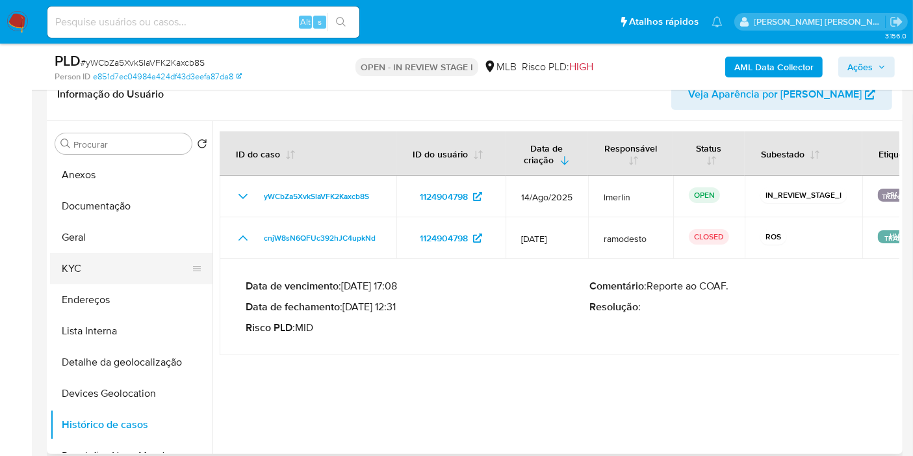
click at [138, 266] on button "KYC" at bounding box center [126, 268] width 152 height 31
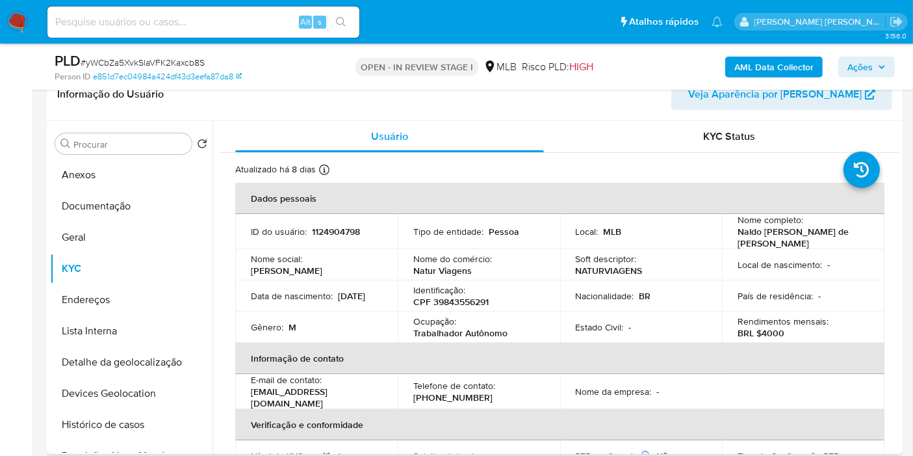
click at [336, 233] on p "1124904798" at bounding box center [336, 231] width 48 height 12
copy p "1124904798"
drag, startPoint x: 475, startPoint y: 339, endPoint x: 409, endPoint y: 328, distance: 66.6
click at [409, 328] on td "Ocupação : Trabalhador Autônomo" at bounding box center [479, 326] width 162 height 31
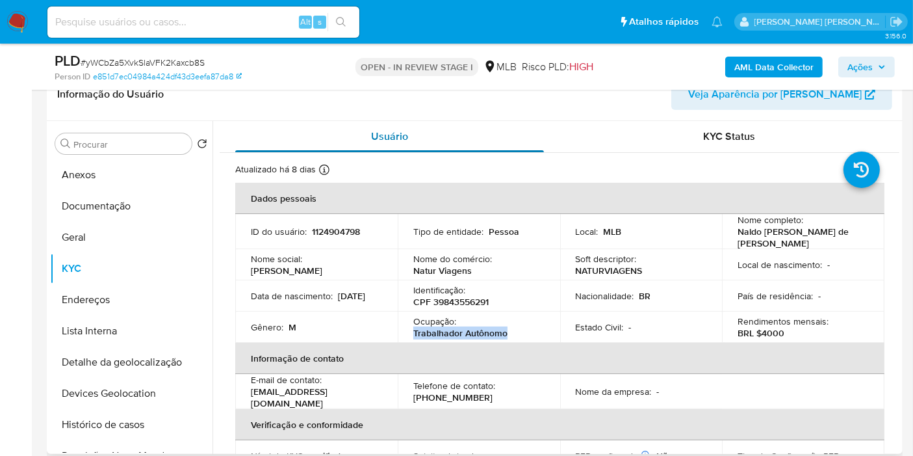
copy p "Trabalhador Autônomo"
click at [141, 219] on button "Documentação" at bounding box center [126, 205] width 152 height 31
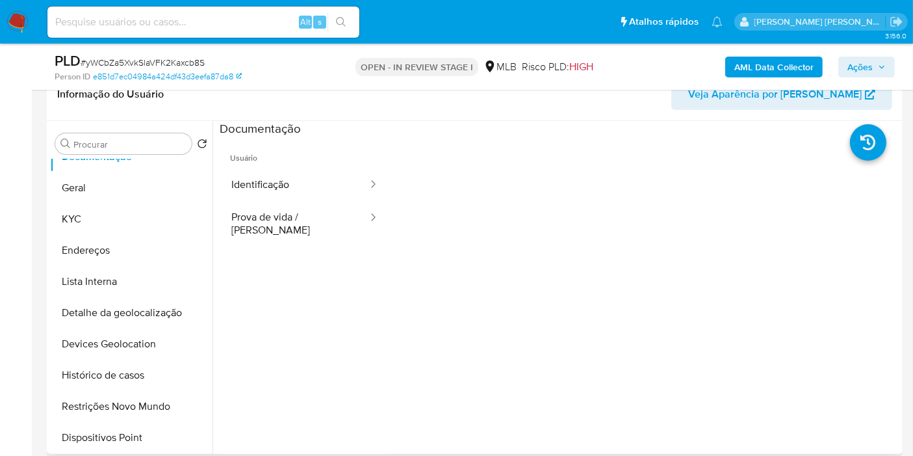
scroll to position [144, 0]
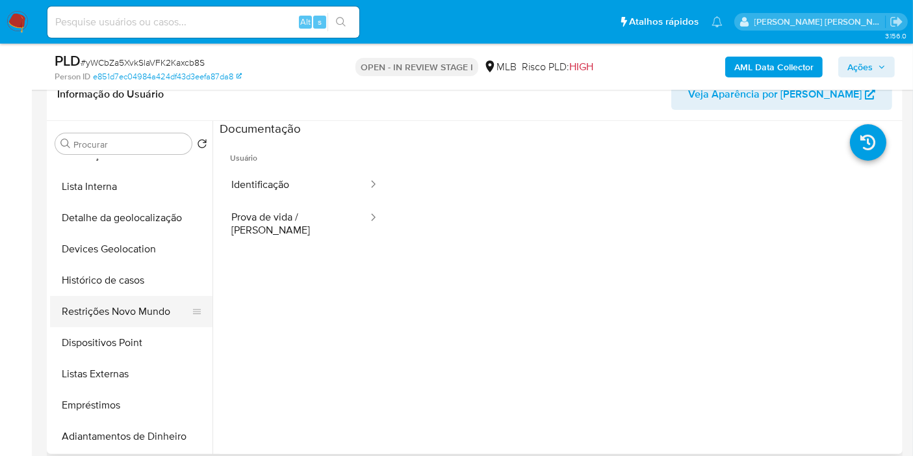
click at [138, 303] on button "Restrições Novo Mundo" at bounding box center [126, 311] width 152 height 31
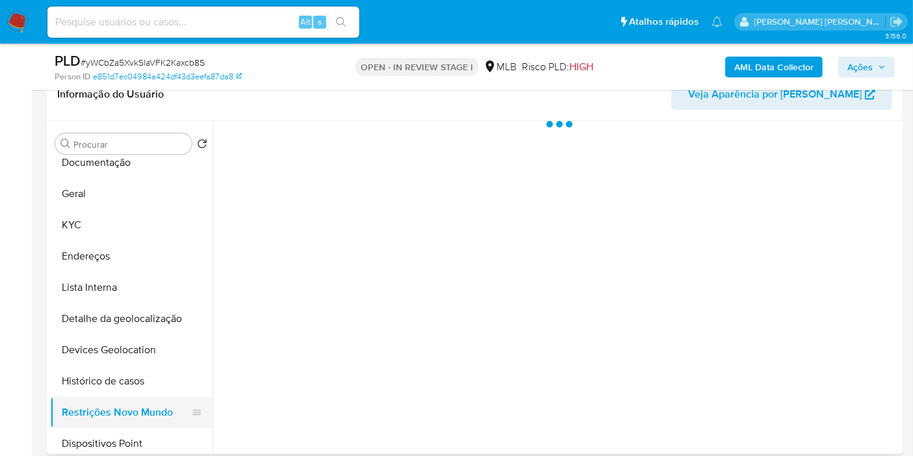
scroll to position [0, 0]
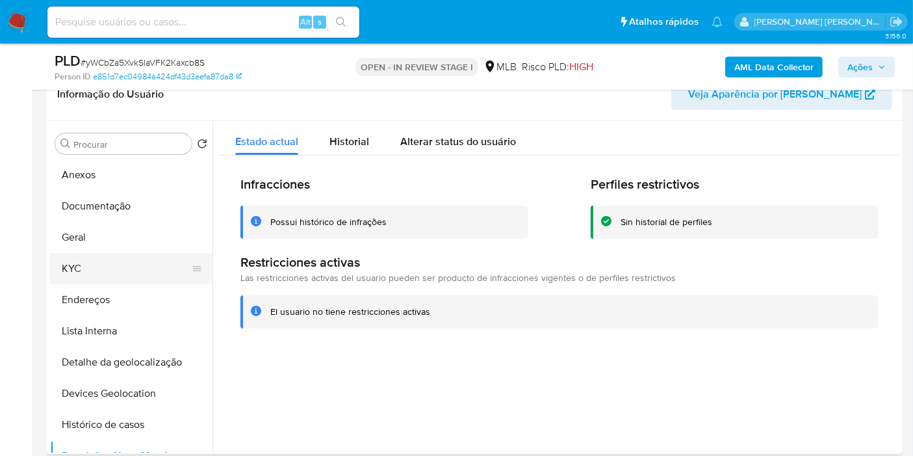
click at [110, 268] on button "KYC" at bounding box center [126, 268] width 152 height 31
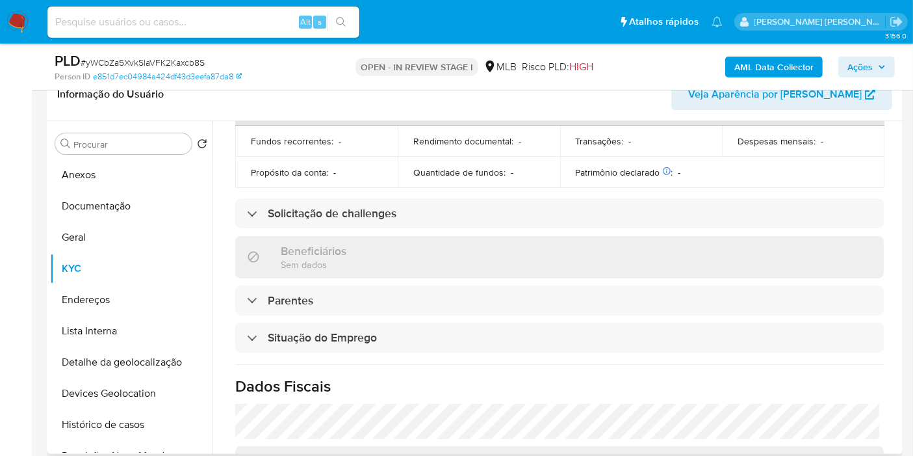
scroll to position [590, 0]
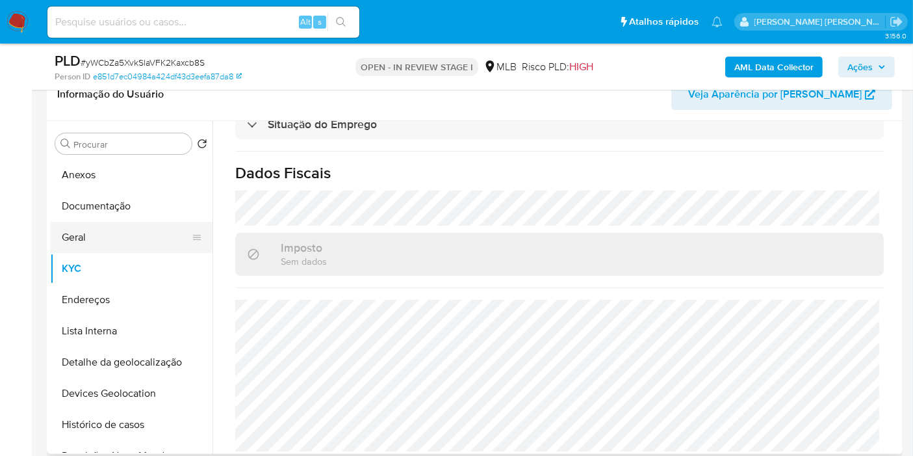
click at [99, 233] on button "Geral" at bounding box center [126, 237] width 152 height 31
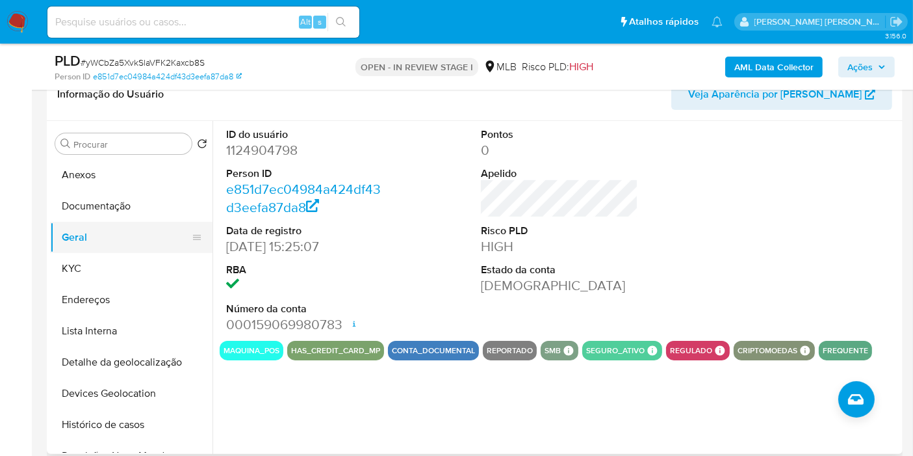
drag, startPoint x: 141, startPoint y: 260, endPoint x: 181, endPoint y: 251, distance: 41.2
click at [141, 260] on button "KYC" at bounding box center [131, 268] width 162 height 31
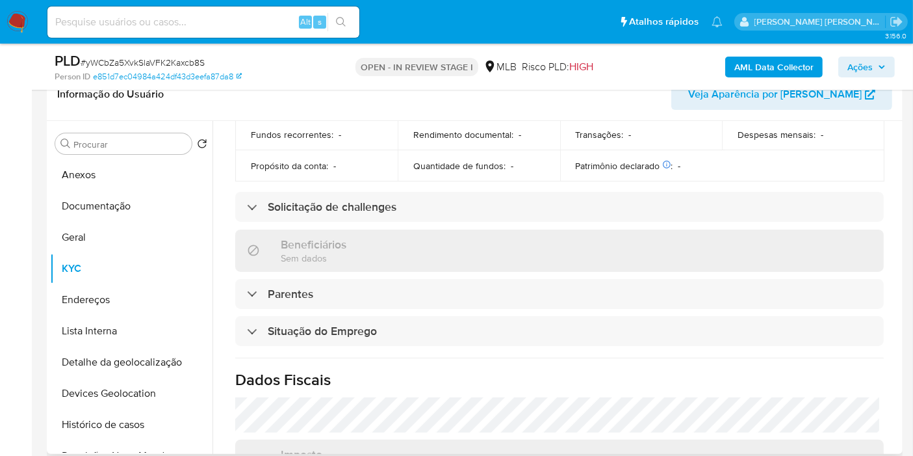
scroll to position [590, 0]
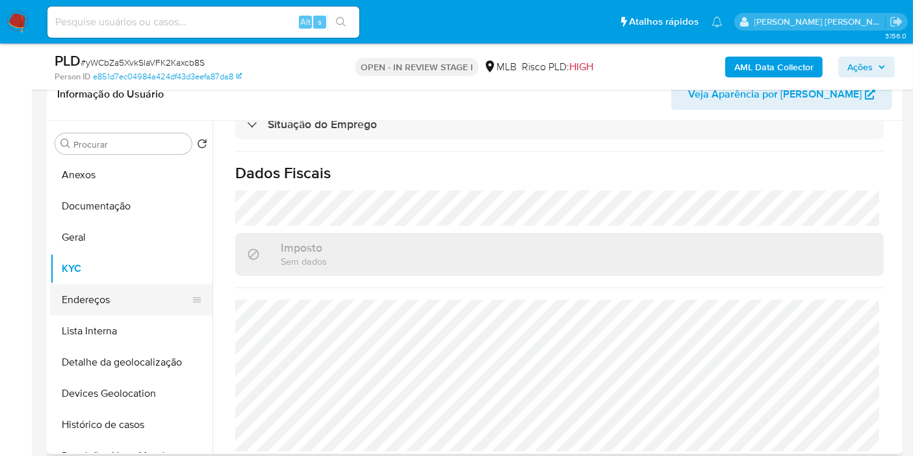
click at [99, 298] on button "Endereços" at bounding box center [126, 299] width 152 height 31
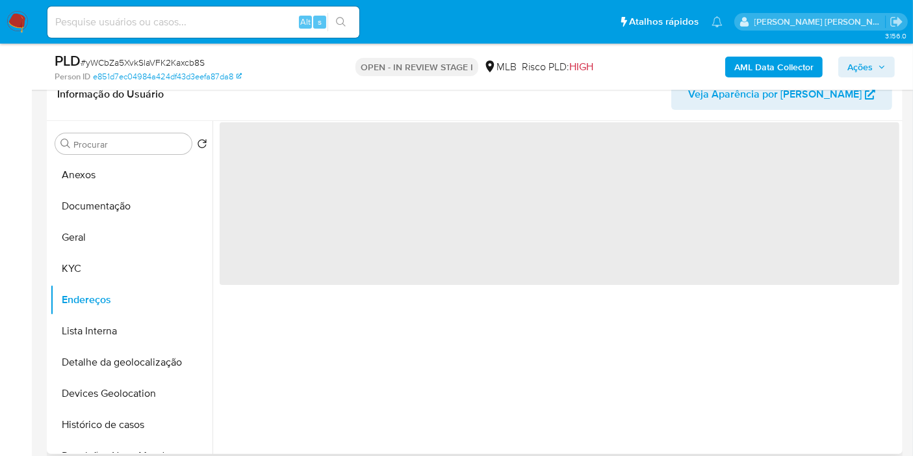
scroll to position [0, 0]
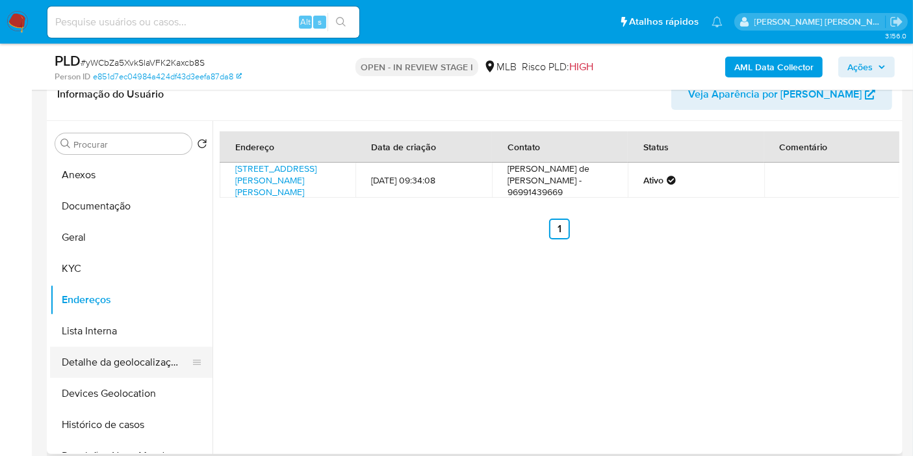
click at [146, 363] on button "Detalhe da geolocalização" at bounding box center [126, 361] width 152 height 31
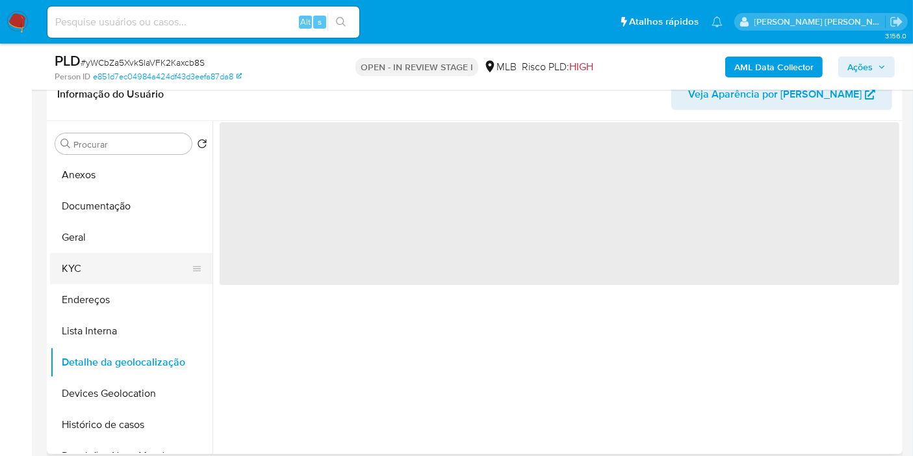
scroll to position [72, 0]
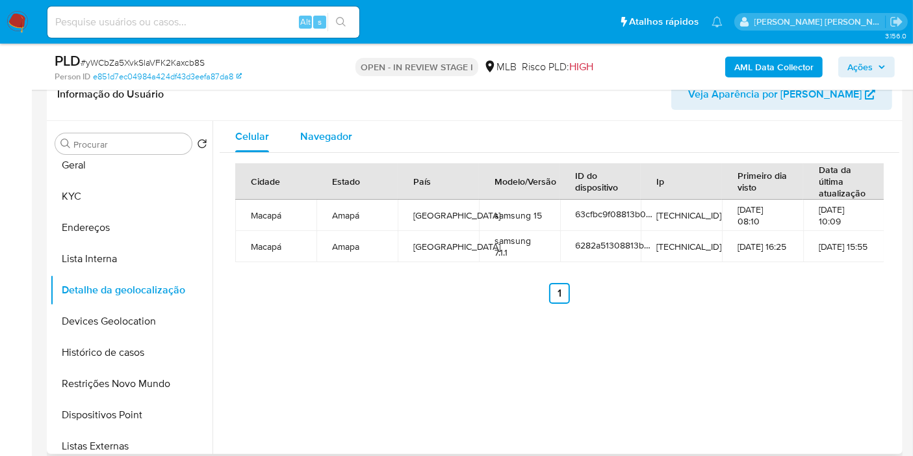
click at [330, 123] on div "Navegador" at bounding box center [326, 136] width 52 height 31
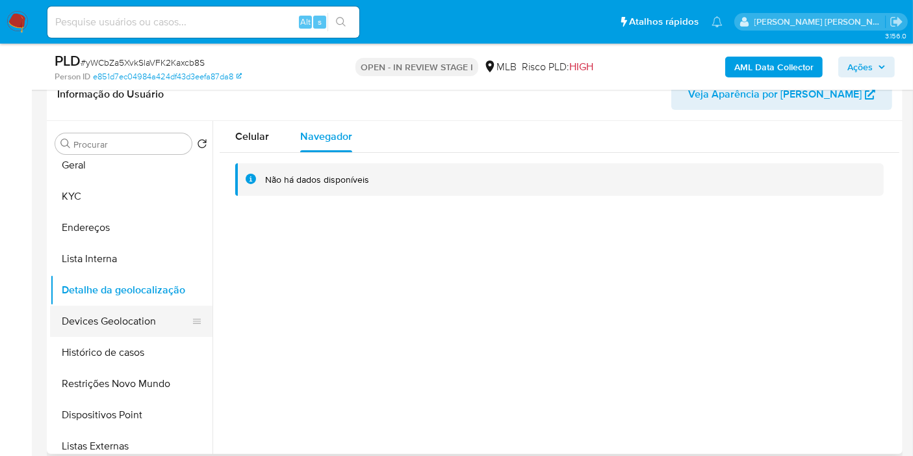
click at [124, 317] on button "Devices Geolocation" at bounding box center [126, 320] width 152 height 31
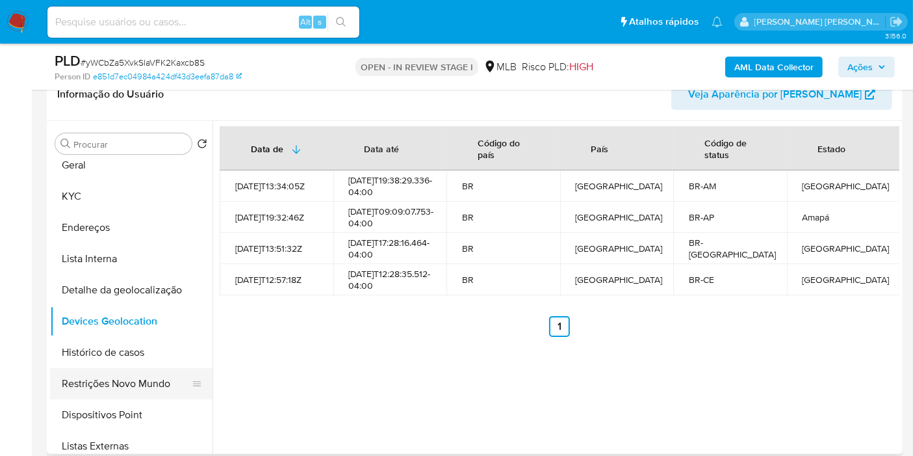
drag, startPoint x: 109, startPoint y: 383, endPoint x: 113, endPoint y: 373, distance: 11.1
click at [109, 383] on button "Restrições Novo Mundo" at bounding box center [126, 383] width 152 height 31
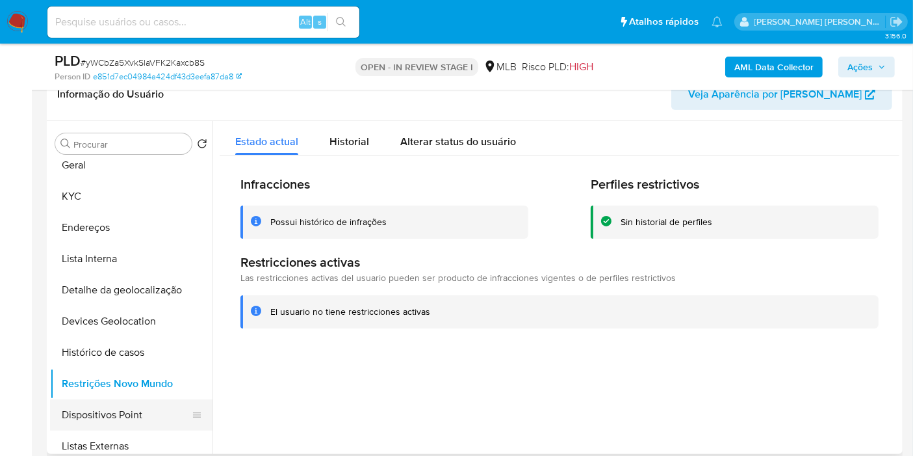
click at [162, 407] on button "Dispositivos Point" at bounding box center [126, 414] width 152 height 31
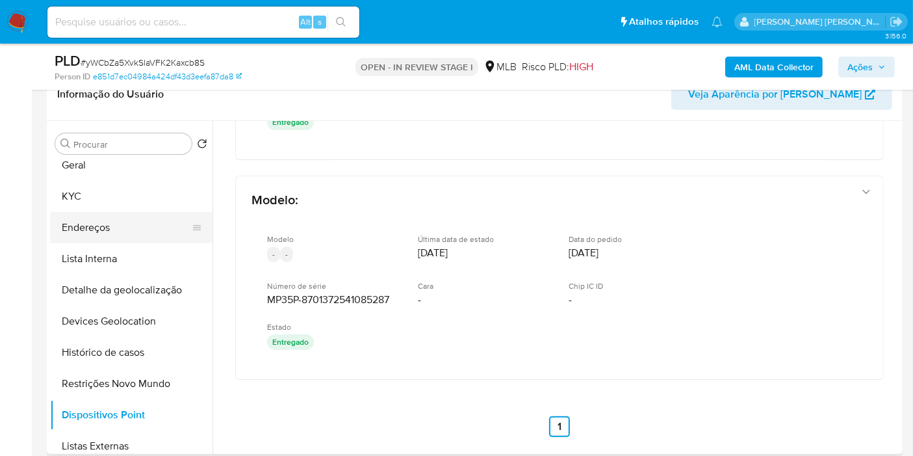
click at [142, 237] on button "Endereços" at bounding box center [126, 227] width 152 height 31
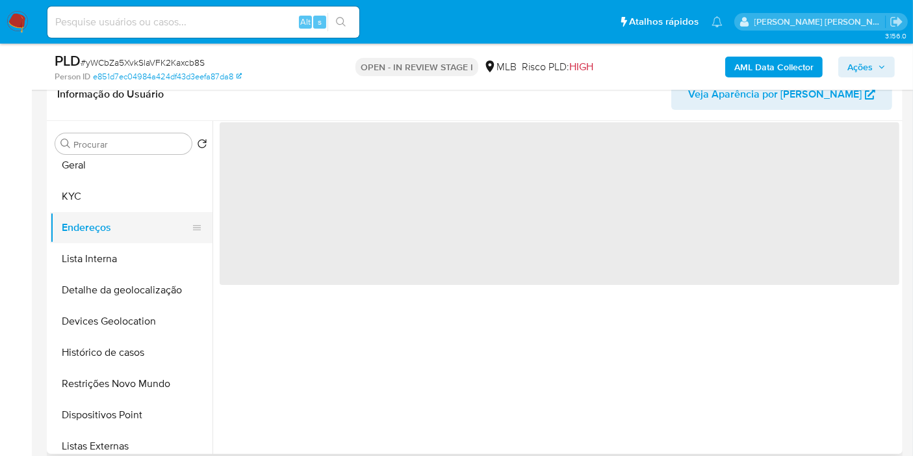
scroll to position [0, 0]
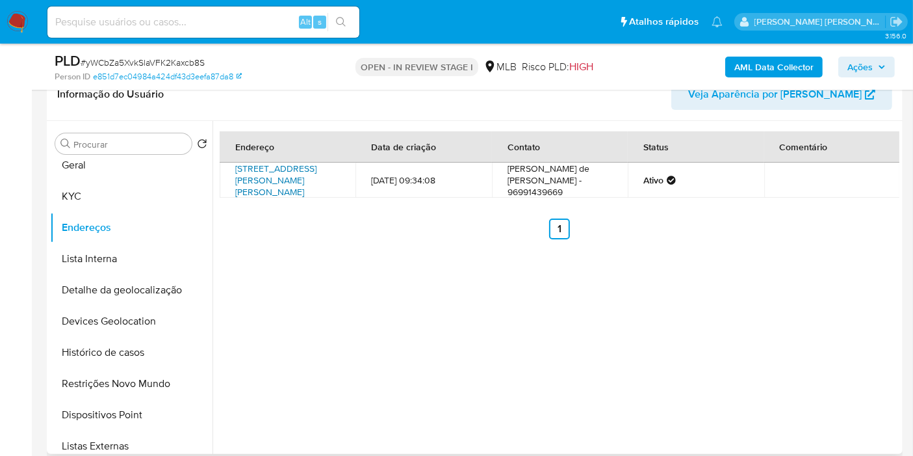
click at [263, 196] on link "Travessa L5 Da Fonte Nova 285, Santana, Amapá, 68928211, Brasil 285" at bounding box center [275, 180] width 81 height 36
click at [152, 205] on button "KYC" at bounding box center [126, 196] width 152 height 31
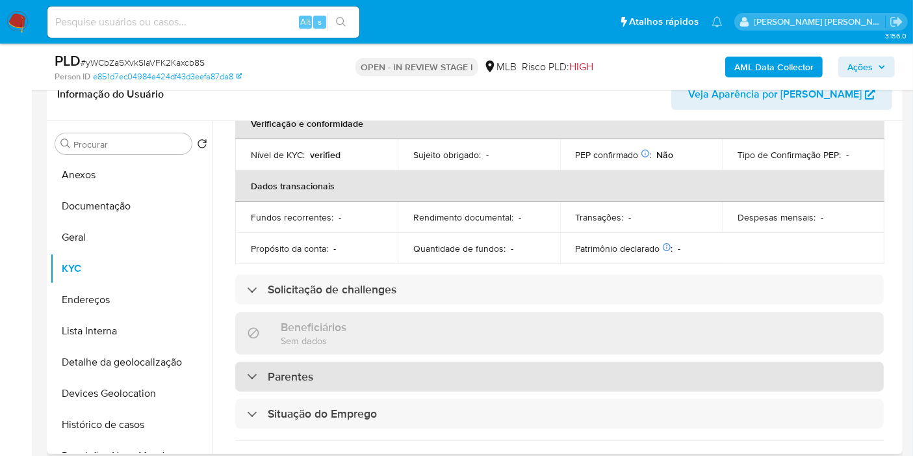
scroll to position [12, 0]
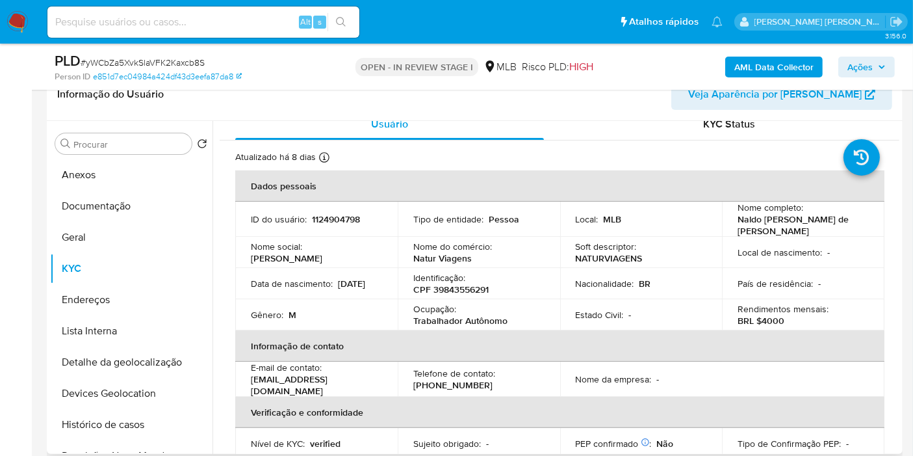
click at [456, 285] on p "CPF 39843556291" at bounding box center [450, 289] width 75 height 12
copy p "39843556291"
drag, startPoint x: 735, startPoint y: 222, endPoint x: 861, endPoint y: 225, distance: 126.1
click at [861, 225] on div "Nome completo : Naldo Augusto Gil de Jesus" at bounding box center [803, 218] width 131 height 35
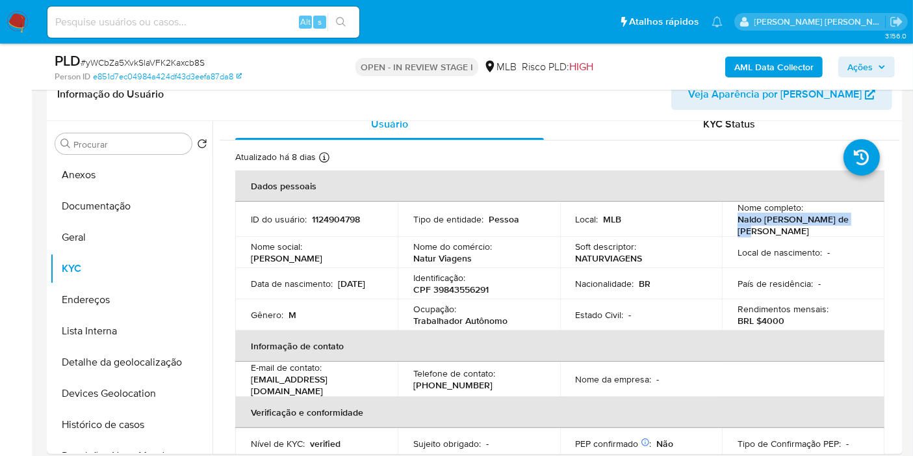
copy p "Naldo Augusto Gil de Jesus"
click at [471, 283] on p "CPF 39843556291" at bounding box center [450, 289] width 75 height 12
copy p "39843556291"
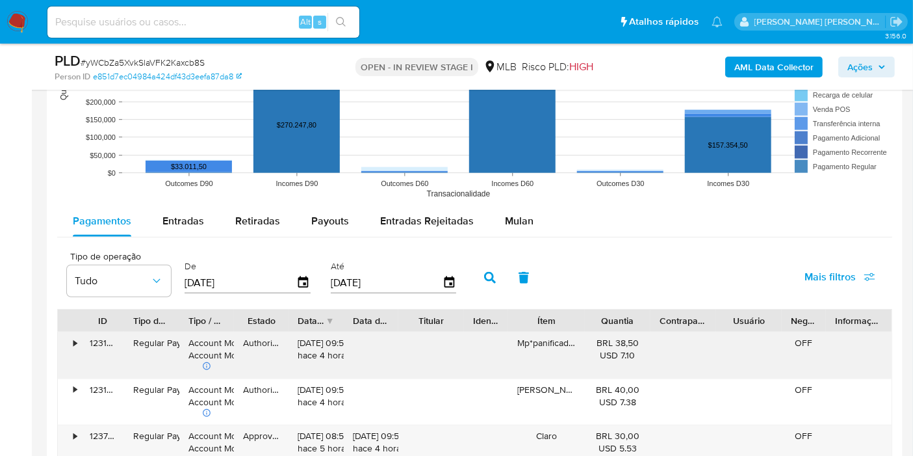
scroll to position [1372, 0]
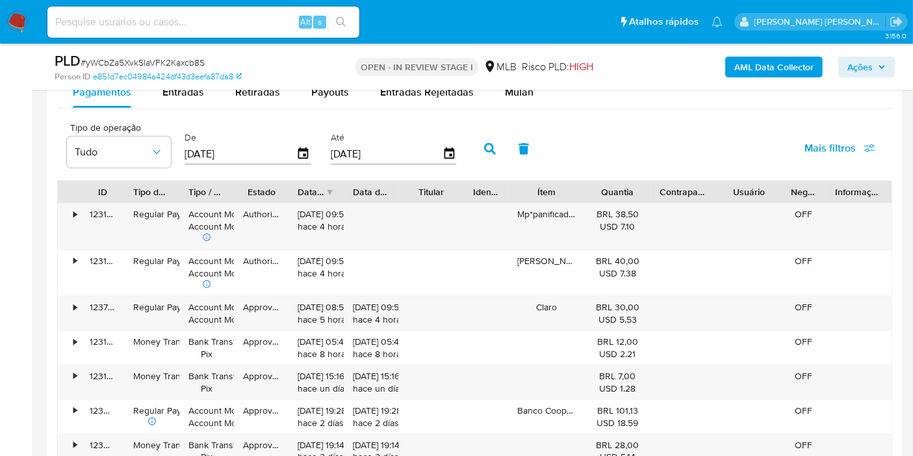
click at [875, 149] on button "Mais filtros" at bounding box center [840, 148] width 105 height 31
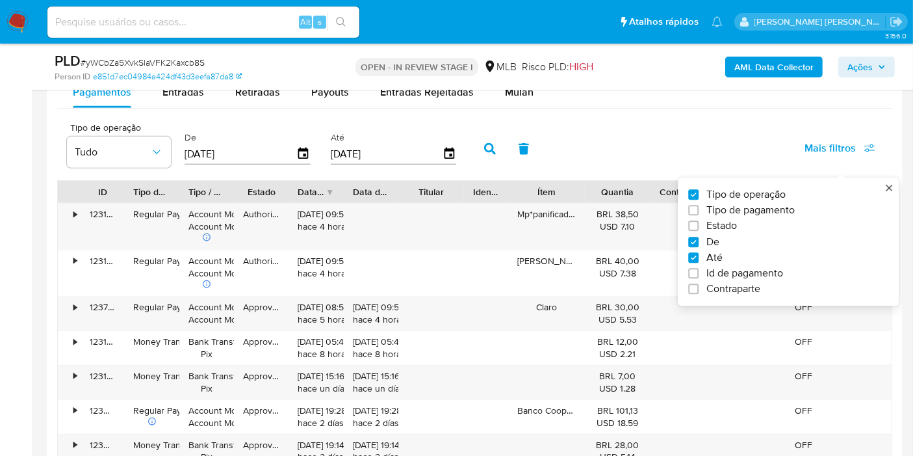
click at [761, 213] on span "Tipo de pagamento" at bounding box center [750, 210] width 88 height 13
click at [699, 213] on input "Tipo de pagamento" at bounding box center [693, 210] width 10 height 10
checkbox input "true"
type input "[DATE]"
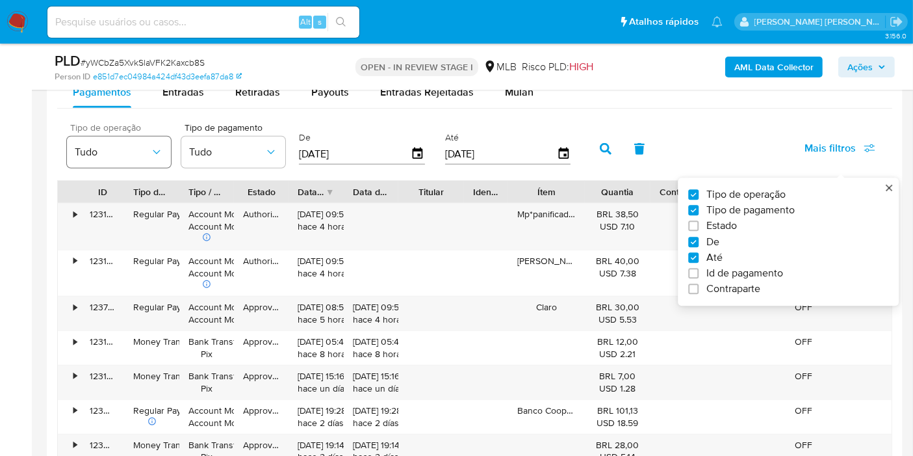
click at [161, 148] on icon "button" at bounding box center [156, 152] width 13 height 13
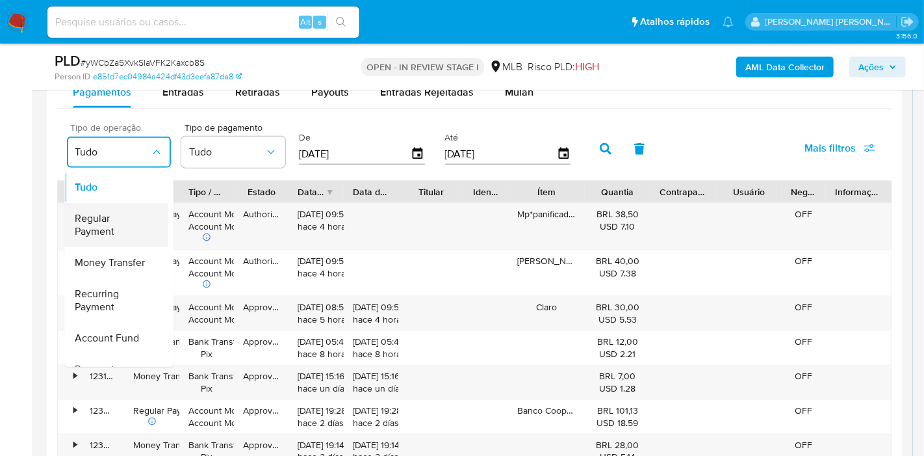
click at [144, 216] on span "Regular Payment" at bounding box center [112, 225] width 75 height 26
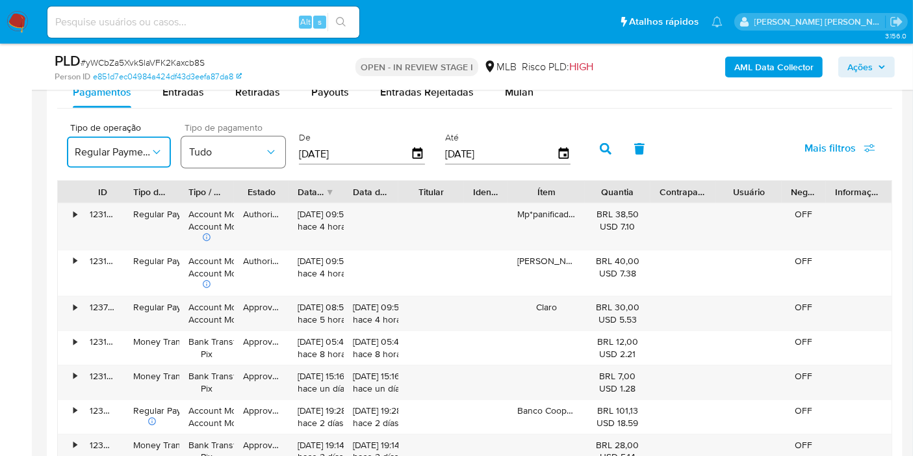
click at [264, 153] on icon "button" at bounding box center [270, 152] width 13 height 13
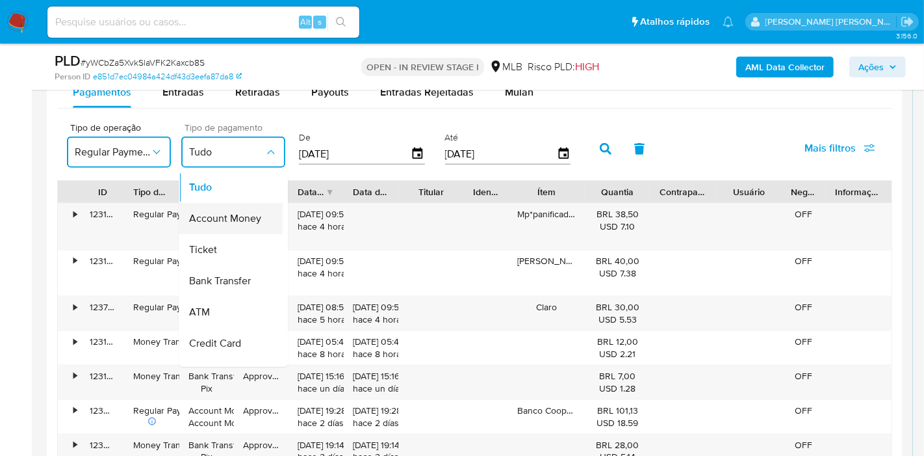
click at [250, 220] on span "Account Money" at bounding box center [225, 218] width 72 height 13
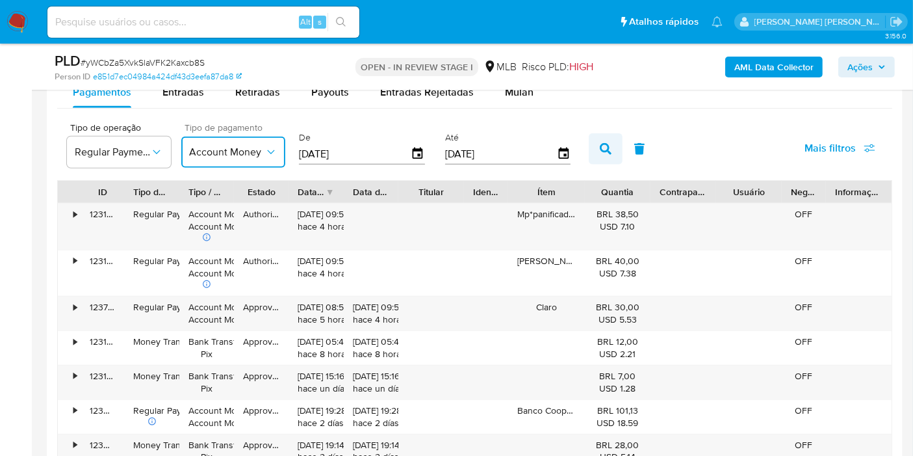
click at [597, 158] on button "button" at bounding box center [606, 148] width 34 height 31
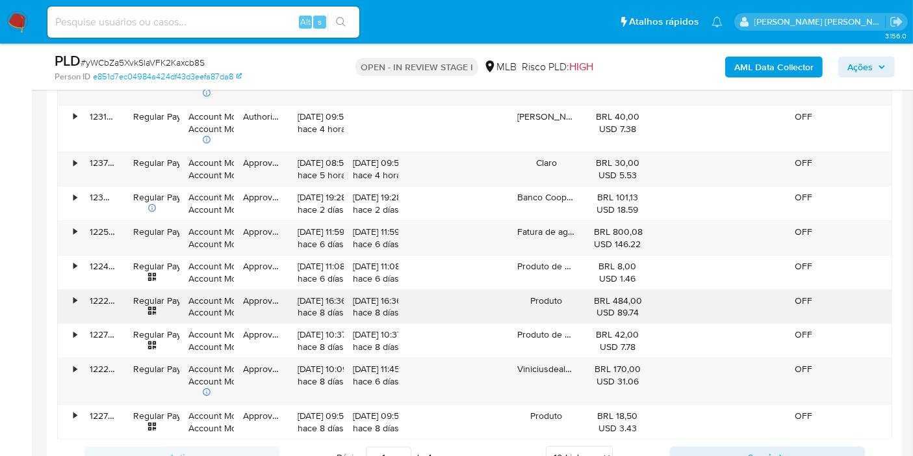
scroll to position [1588, 0]
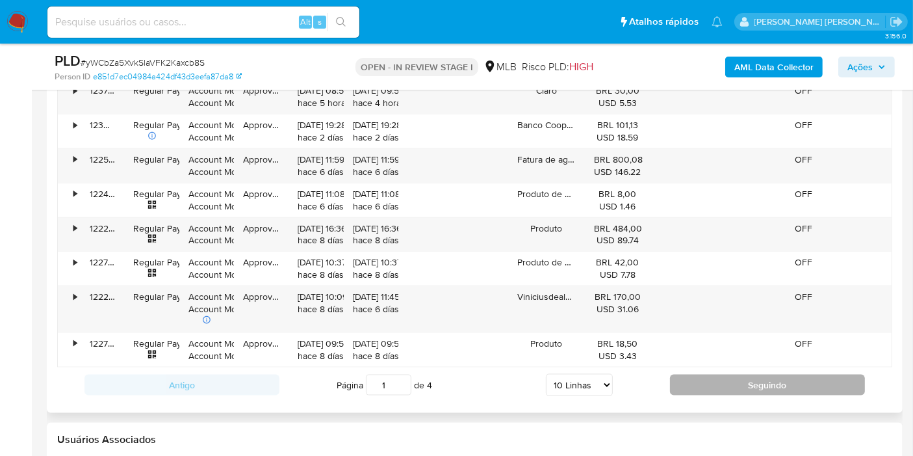
click at [707, 385] on button "Seguindo" at bounding box center [767, 384] width 195 height 21
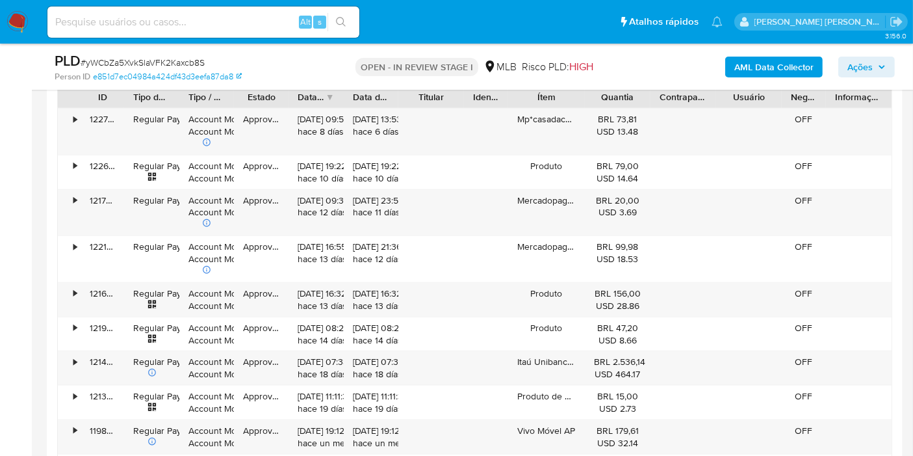
scroll to position [1444, 0]
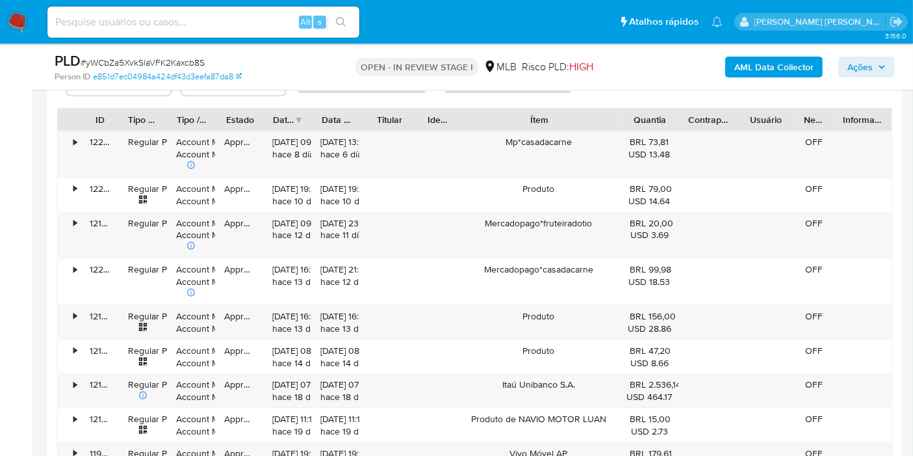
drag, startPoint x: 591, startPoint y: 110, endPoint x: 679, endPoint y: 112, distance: 88.4
click at [679, 112] on div "ID Tipo de operação Tipo / Método Estado Data de criação Data de aprovação Titu…" at bounding box center [475, 120] width 834 height 22
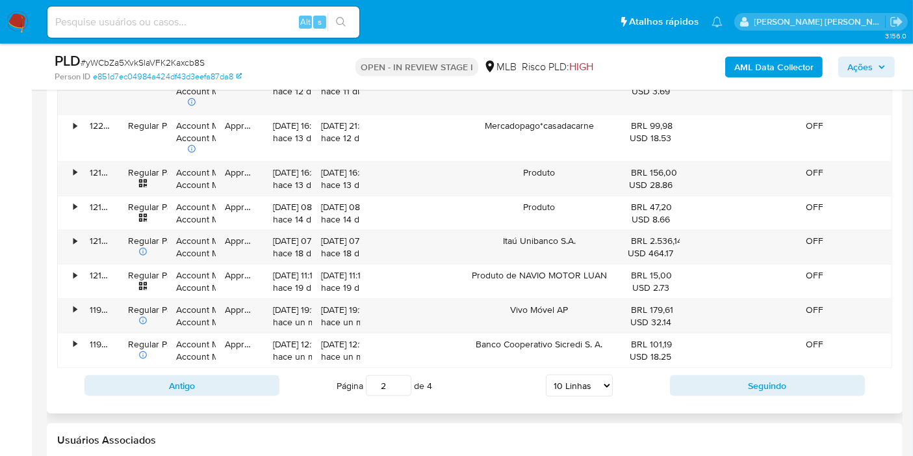
scroll to position [1588, 0]
click at [712, 374] on button "Seguindo" at bounding box center [767, 384] width 195 height 21
type input "3"
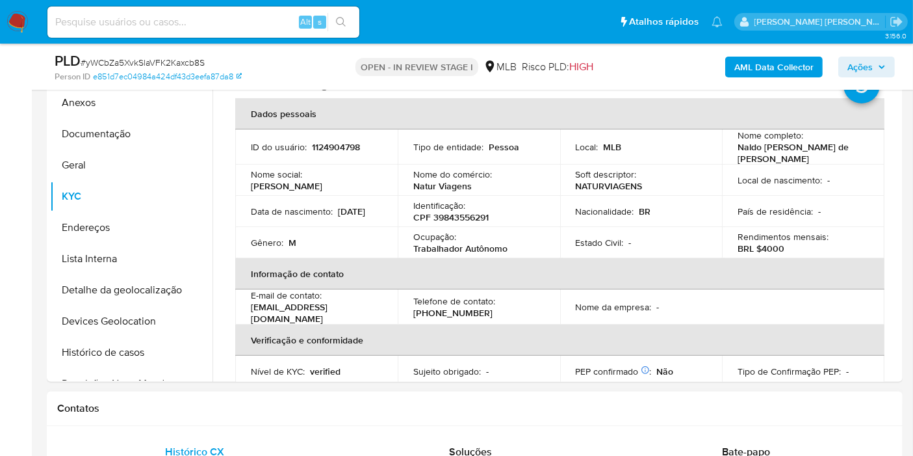
scroll to position [216, 0]
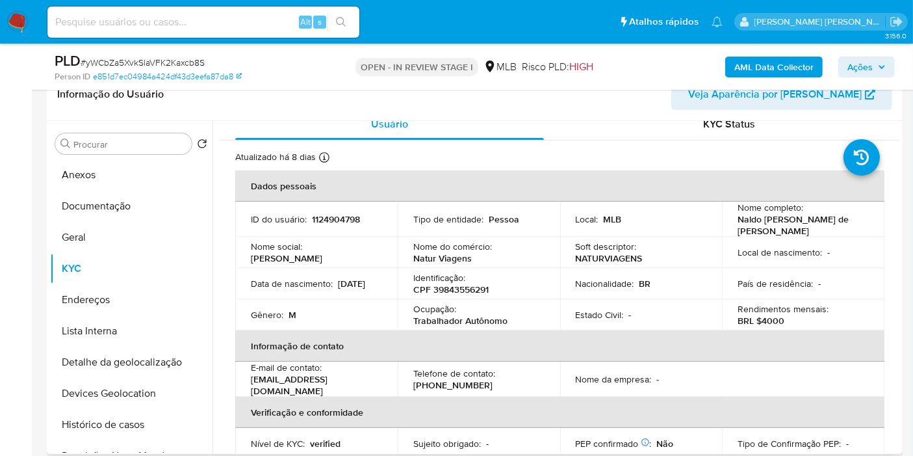
click at [449, 252] on p "Natur Viagens" at bounding box center [442, 258] width 58 height 12
copy div "Nome do comércio : Natur Viagens"
click at [477, 256] on div "Nome do comércio : Natur Viagens" at bounding box center [478, 251] width 131 height 23
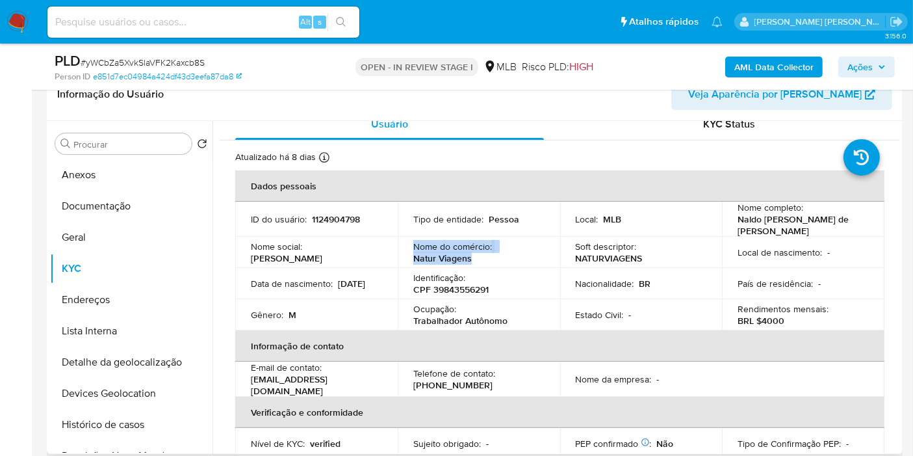
click at [456, 252] on p "Natur Viagens" at bounding box center [442, 258] width 58 height 12
click at [121, 190] on button "Documentação" at bounding box center [126, 205] width 152 height 31
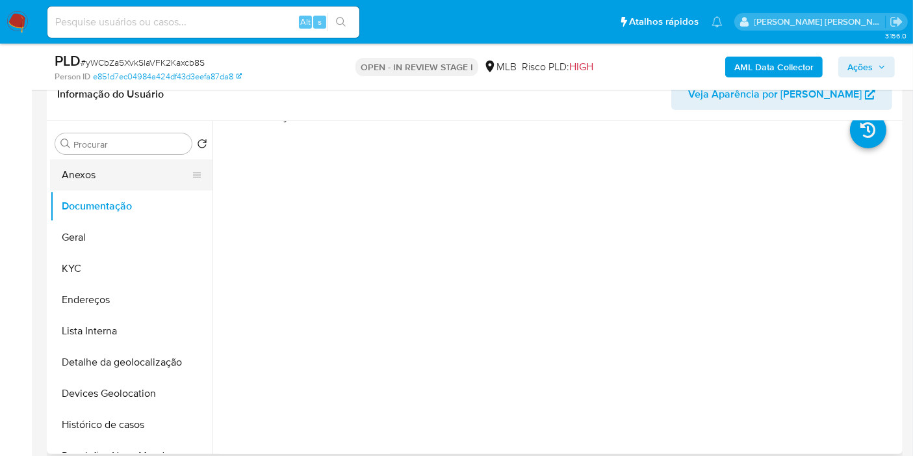
scroll to position [0, 0]
click at [121, 185] on button "Anexos" at bounding box center [126, 174] width 152 height 31
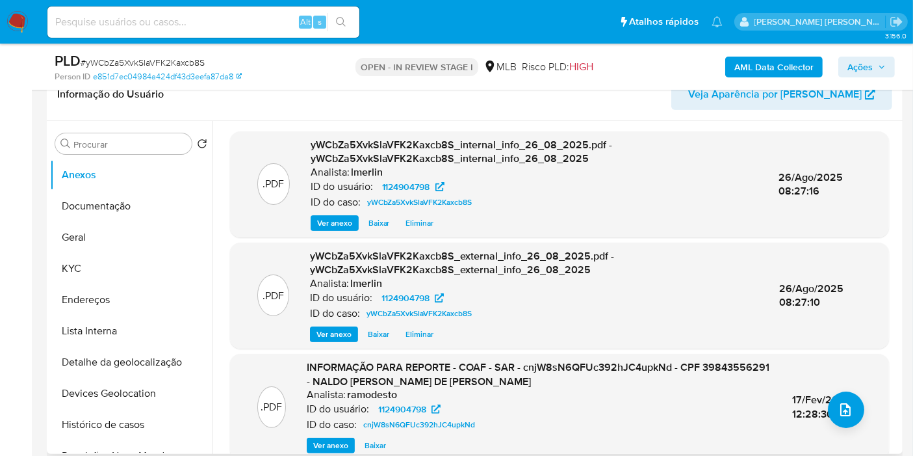
click at [343, 452] on span "Ver anexo" at bounding box center [330, 445] width 35 height 13
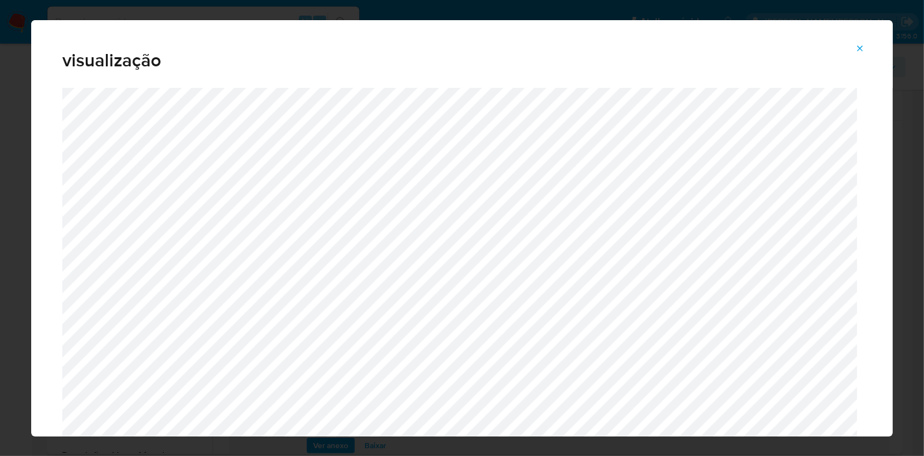
click at [864, 49] on icon "Attachment preview" at bounding box center [860, 49] width 10 height 10
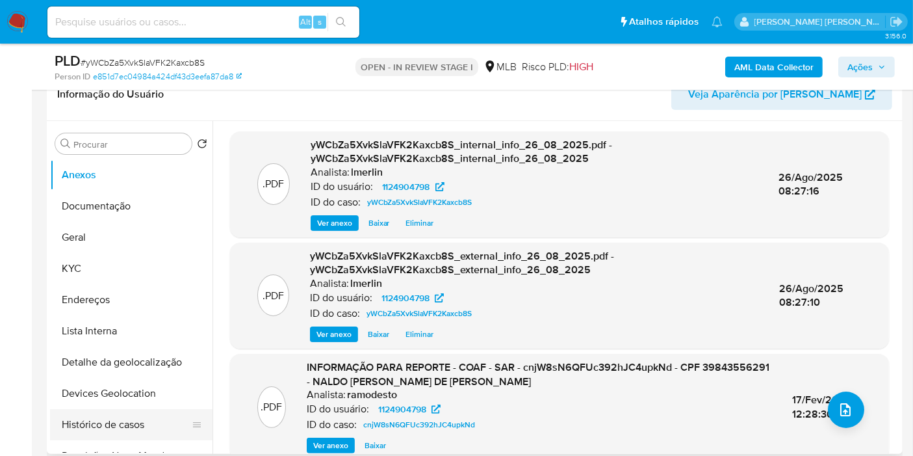
click at [136, 429] on button "Histórico de casos" at bounding box center [126, 424] width 152 height 31
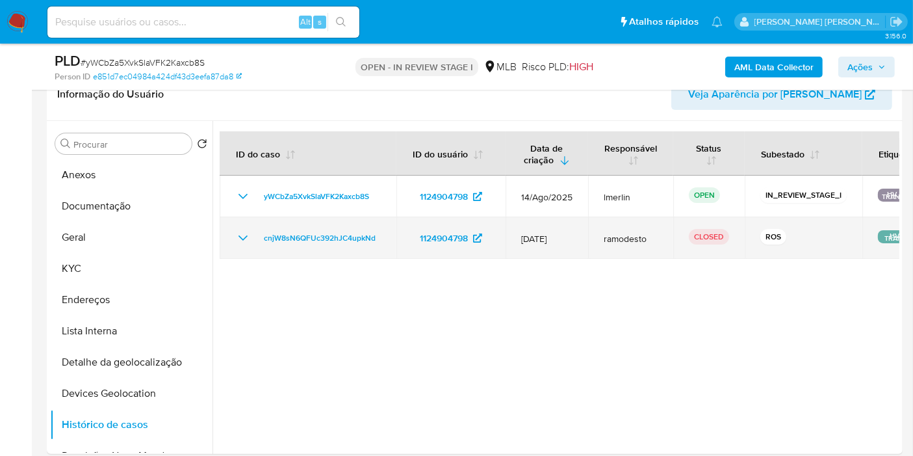
click at [243, 236] on icon "Mostrar/Ocultar" at bounding box center [243, 238] width 16 height 16
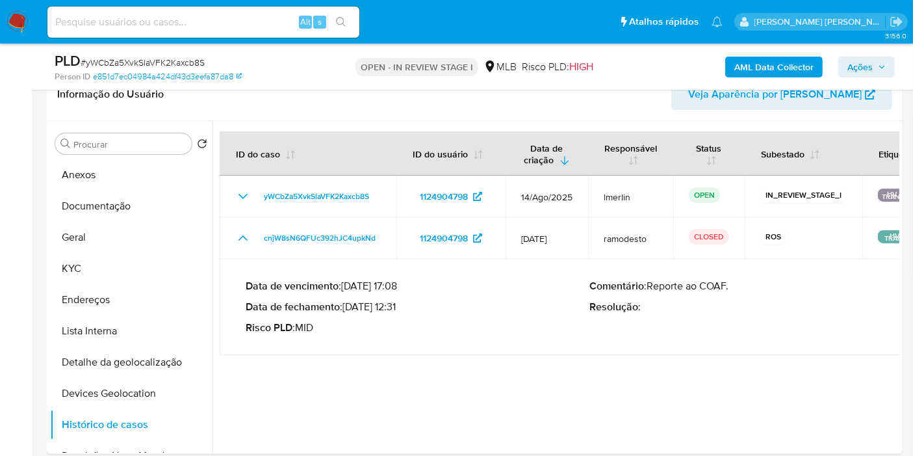
drag, startPoint x: 397, startPoint y: 307, endPoint x: 347, endPoint y: 306, distance: 50.0
click at [347, 306] on p "Data de fechamento : 17/02/2025 12:31" at bounding box center [418, 306] width 344 height 13
click at [131, 177] on button "Anexos" at bounding box center [126, 174] width 152 height 31
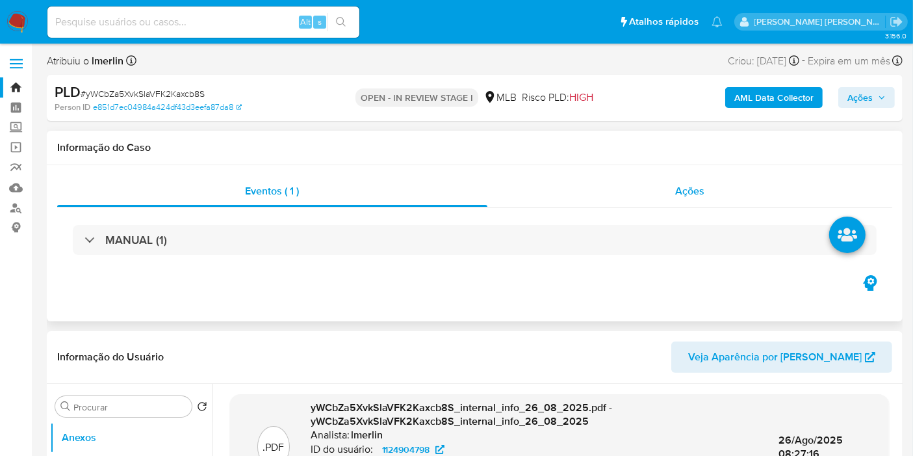
click at [692, 194] on span "Ações" at bounding box center [689, 190] width 29 height 15
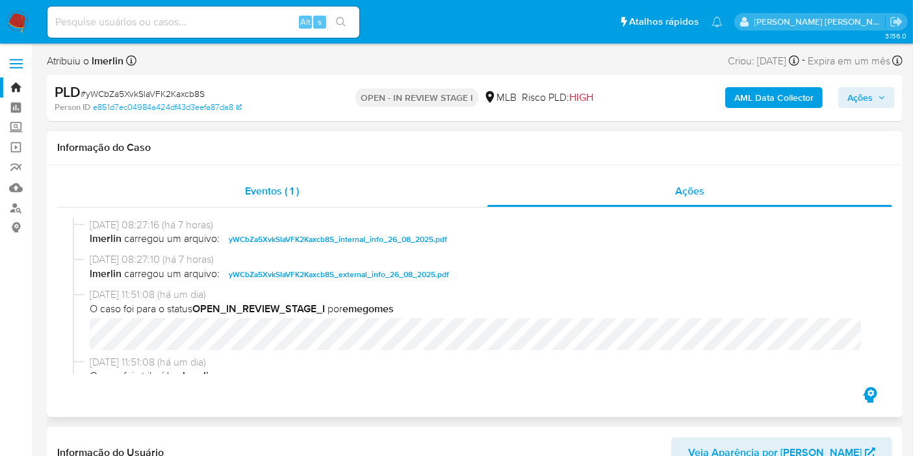
click at [346, 192] on div "Eventos ( 1 )" at bounding box center [272, 190] width 430 height 31
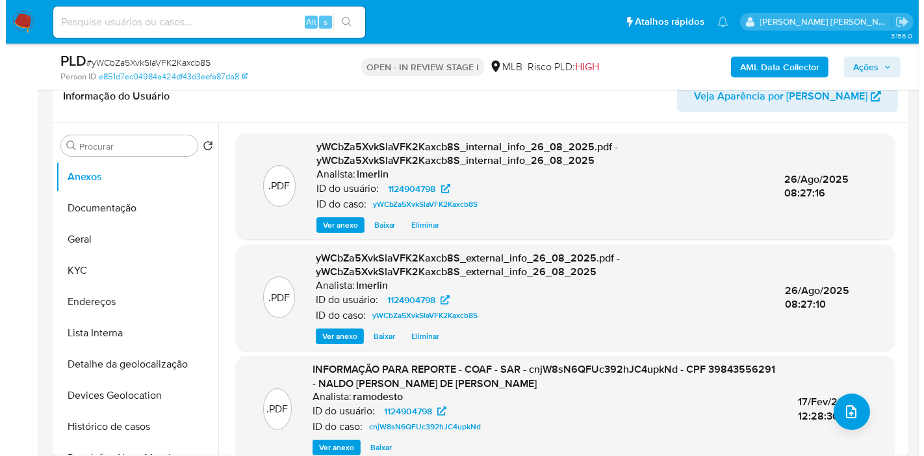
scroll to position [216, 0]
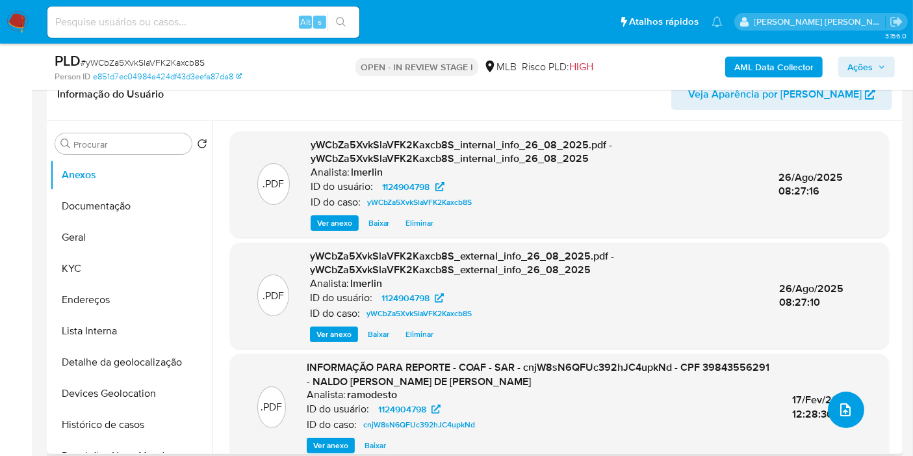
click at [847, 405] on icon "upload-file" at bounding box center [846, 410] width 16 height 16
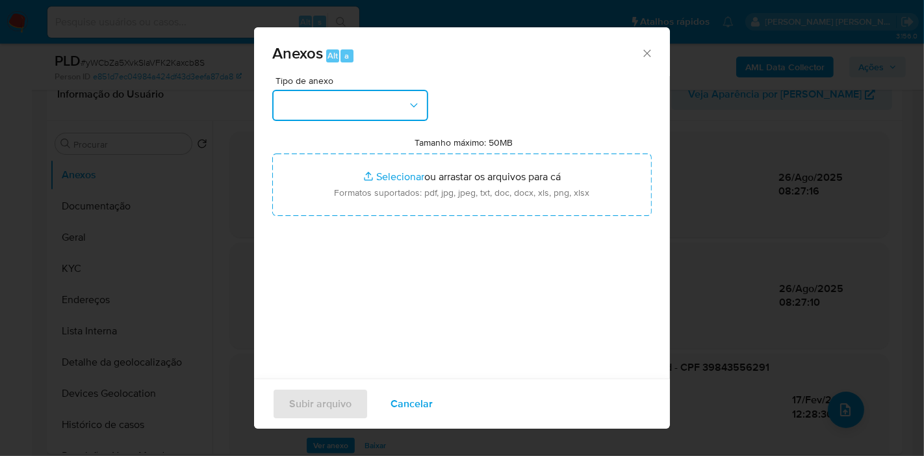
click at [350, 118] on button "button" at bounding box center [350, 105] width 156 height 31
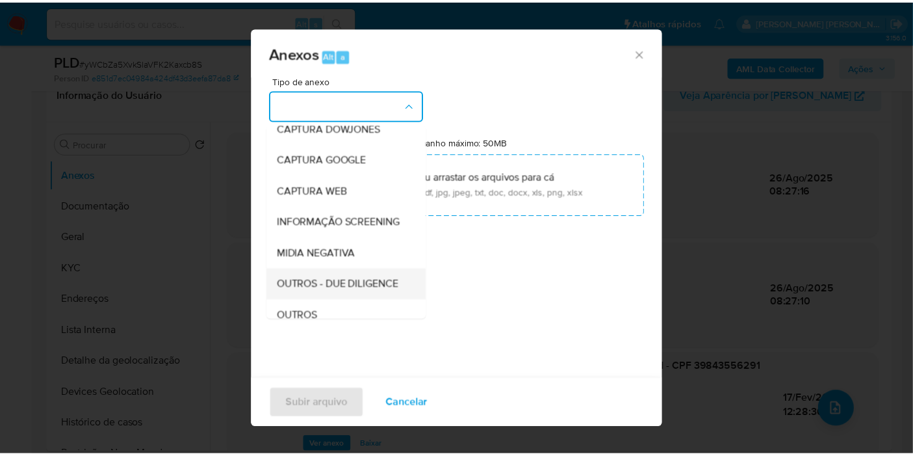
scroll to position [144, 0]
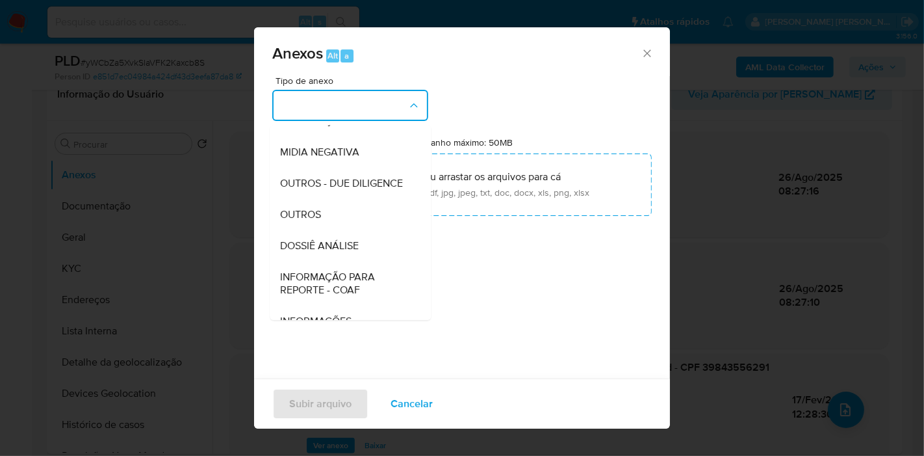
click at [354, 252] on span "DOSSIÊ ANÁLISE" at bounding box center [319, 245] width 79 height 13
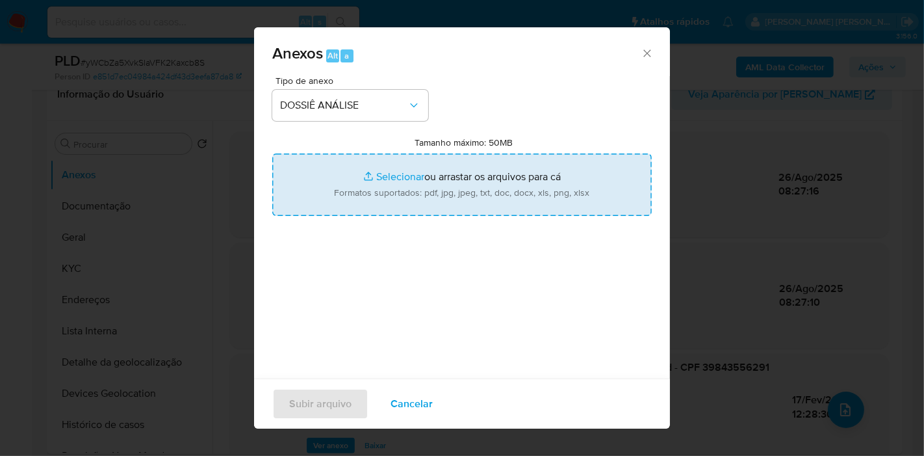
click at [478, 174] on input "Tamanho máximo: 50MB Selecionar arquivos" at bounding box center [462, 184] width 380 height 62
type input "C:\fakepath\2º SAR - XXX - CPF 39843556291 - NALDO AUGUSTO GIL DE JESUS.pdf"
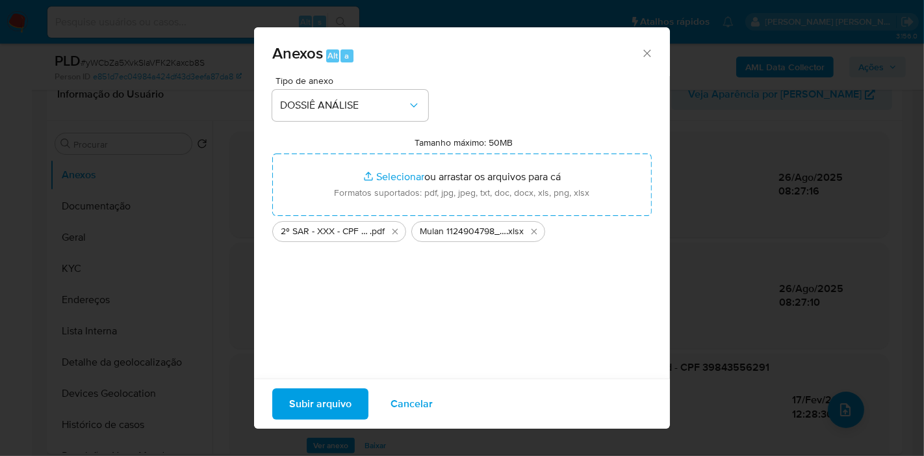
click at [326, 398] on span "Subir arquivo" at bounding box center [320, 403] width 62 height 29
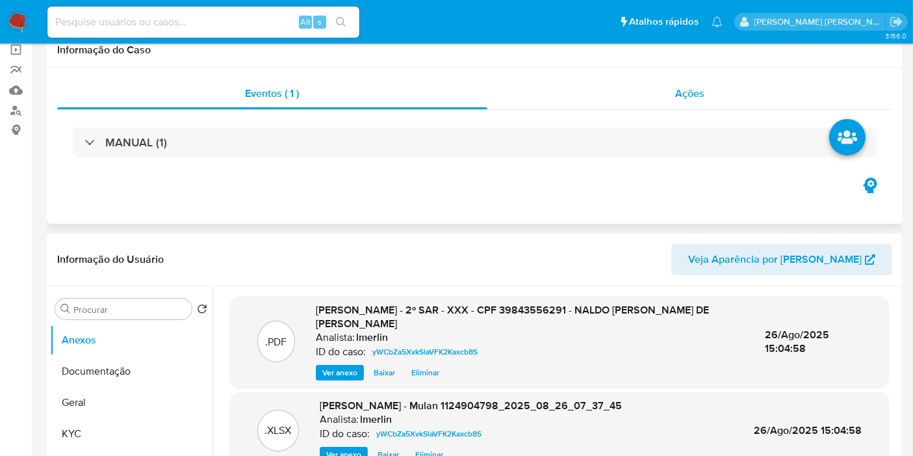
scroll to position [0, 0]
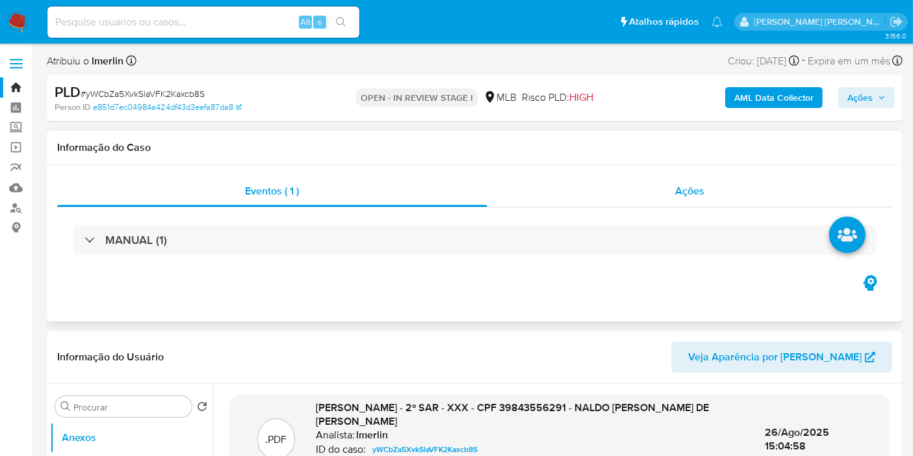
click at [715, 190] on div "Ações" at bounding box center [689, 190] width 405 height 31
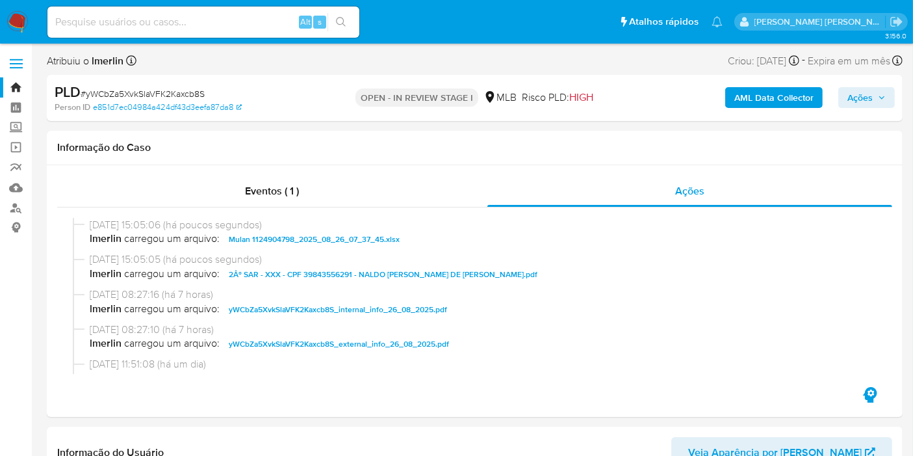
click at [878, 99] on icon "button" at bounding box center [882, 98] width 8 height 8
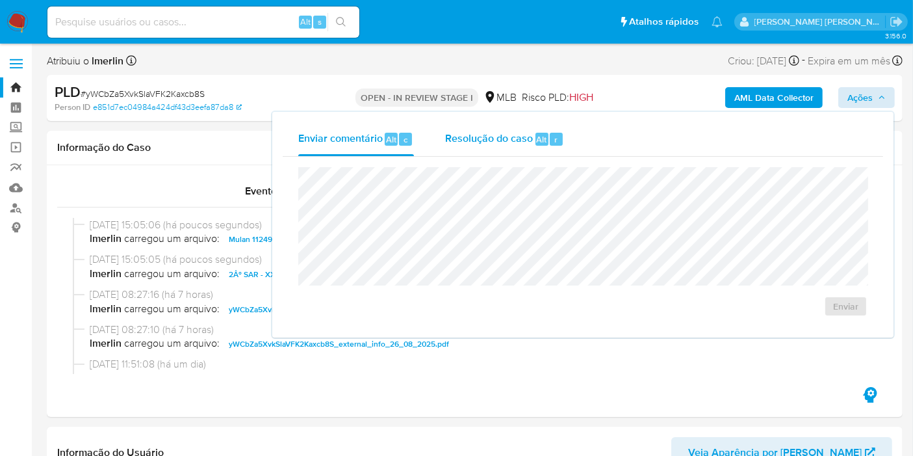
click at [479, 137] on span "Resolução do caso" at bounding box center [489, 138] width 88 height 15
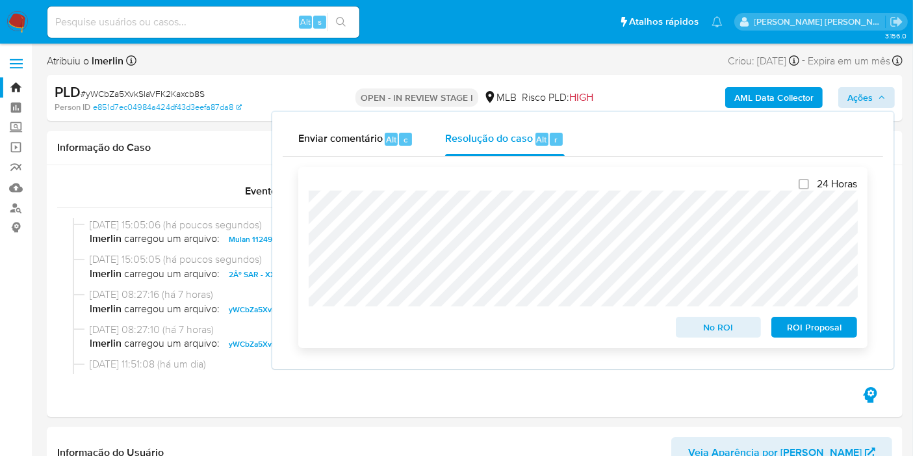
click at [827, 333] on span "ROI Proposal" at bounding box center [814, 327] width 68 height 18
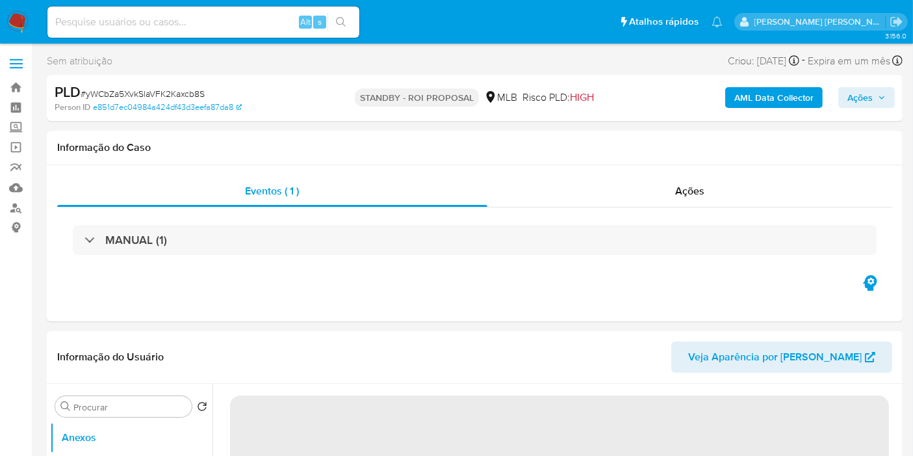
select select "10"
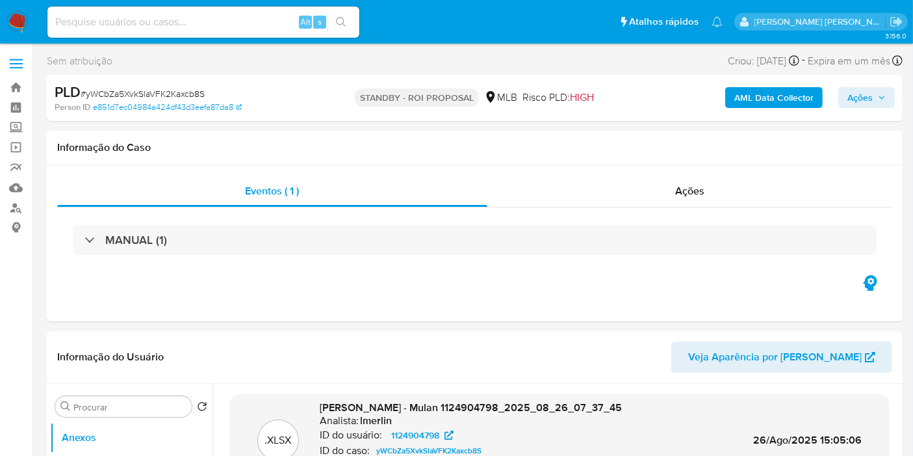
click at [23, 22] on img at bounding box center [17, 22] width 22 height 22
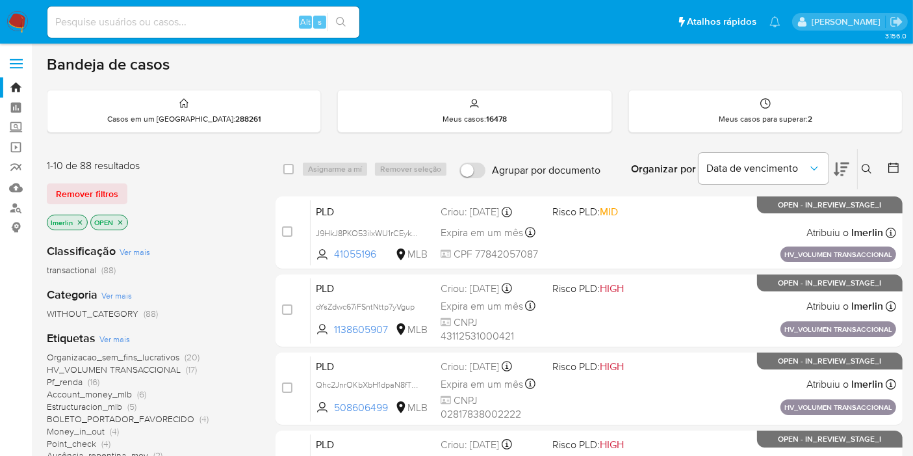
click at [77, 218] on icon "close-filter" at bounding box center [80, 222] width 8 height 8
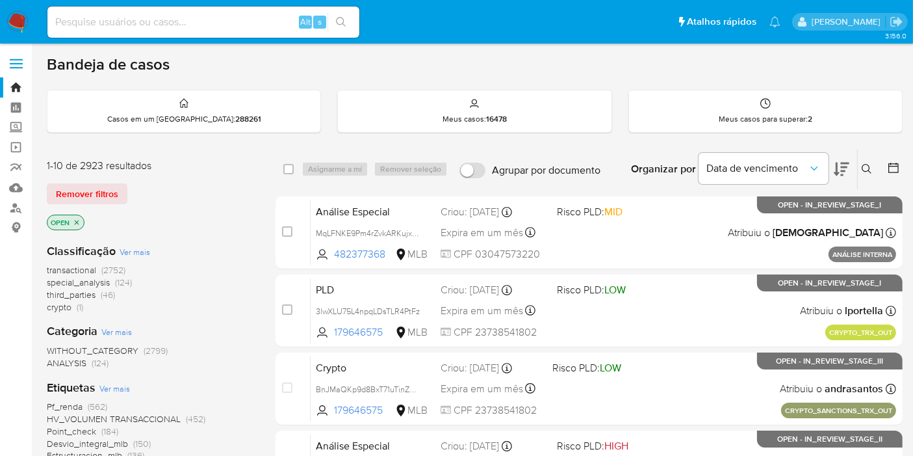
click at [234, 17] on input at bounding box center [203, 22] width 312 height 17
paste input "4SVP2SrkCTgZcIR53aceQJvj"
type input "4SVP2SrkCTgZcIR53aceQJvj"
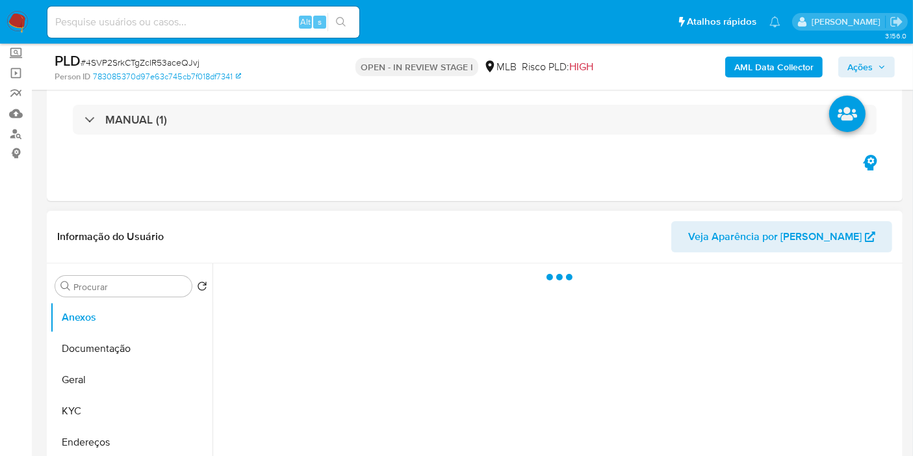
scroll to position [144, 0]
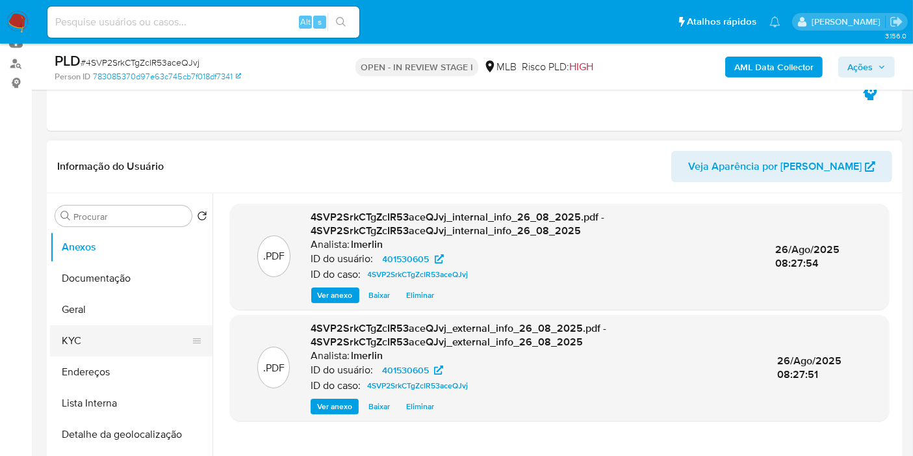
click at [119, 333] on button "KYC" at bounding box center [126, 340] width 152 height 31
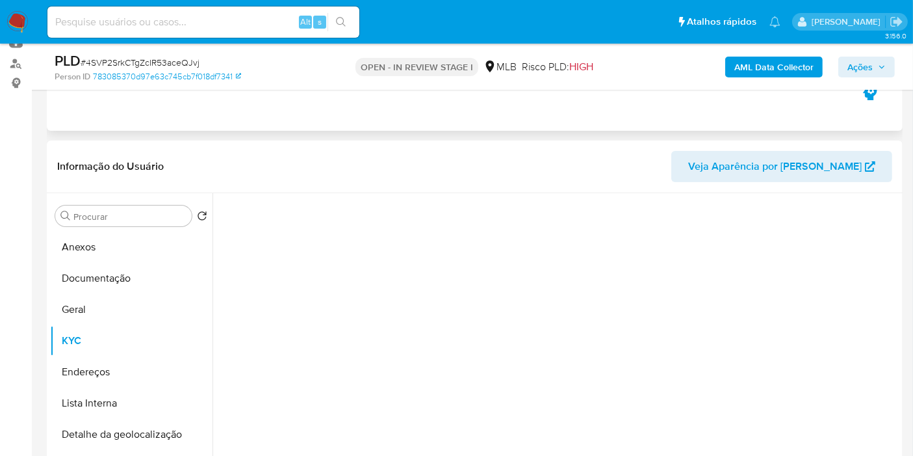
select select "10"
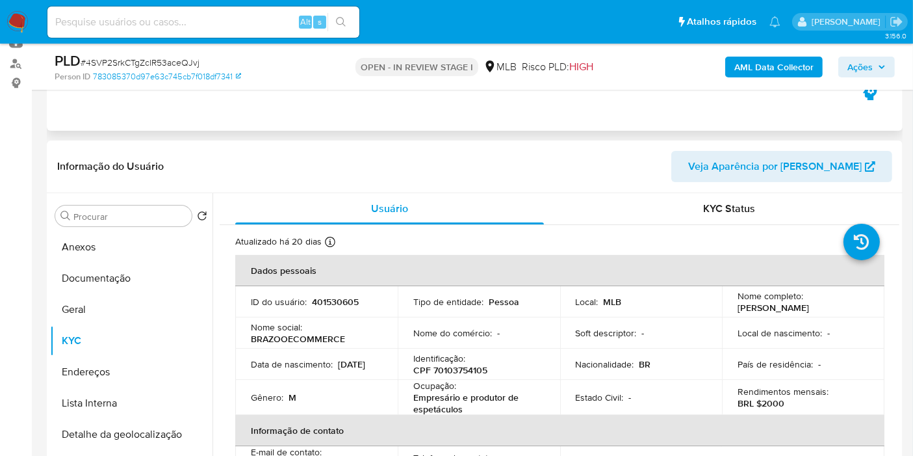
scroll to position [216, 0]
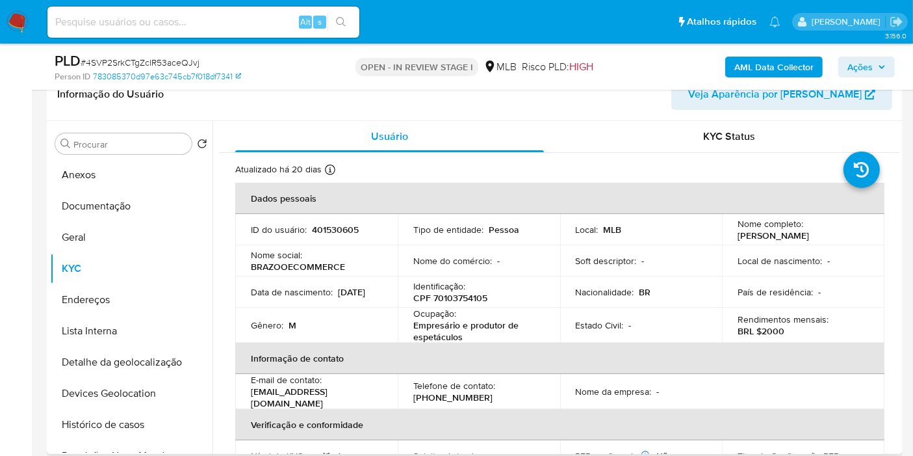
click at [463, 294] on p "CPF 70103754105" at bounding box center [450, 298] width 74 height 12
copy p "70103754105"
click at [114, 428] on button "Histórico de casos" at bounding box center [126, 424] width 152 height 31
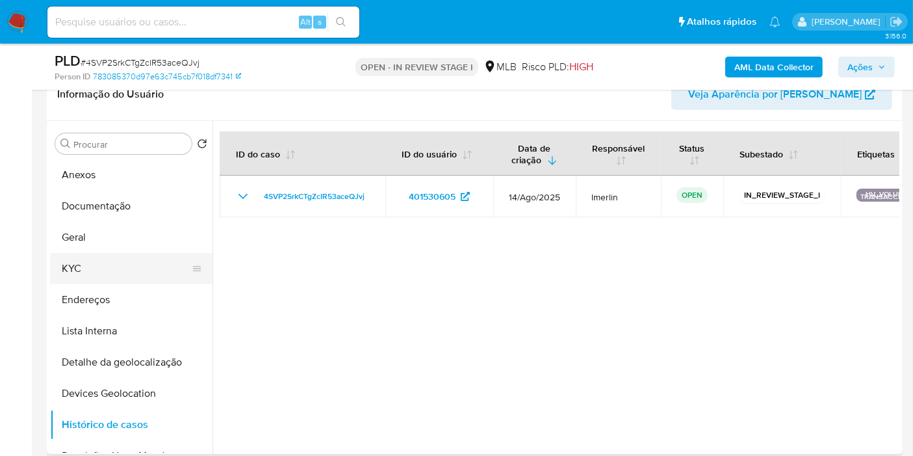
click at [97, 266] on button "KYC" at bounding box center [126, 268] width 152 height 31
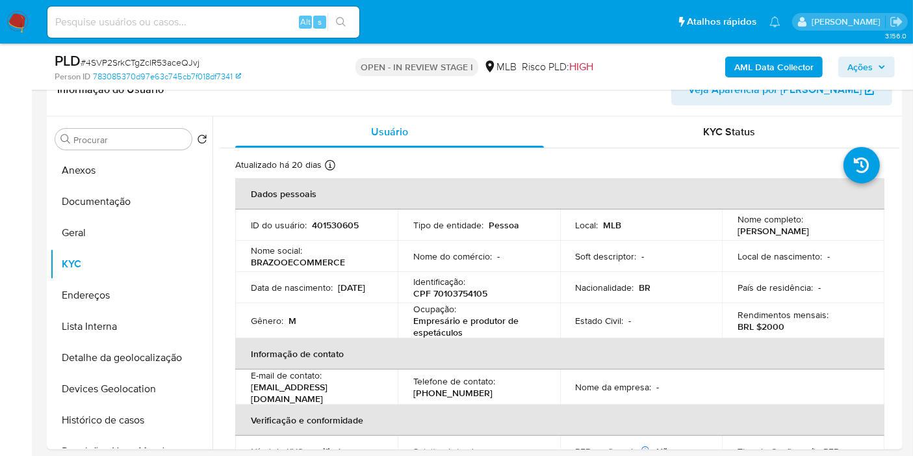
scroll to position [505, 0]
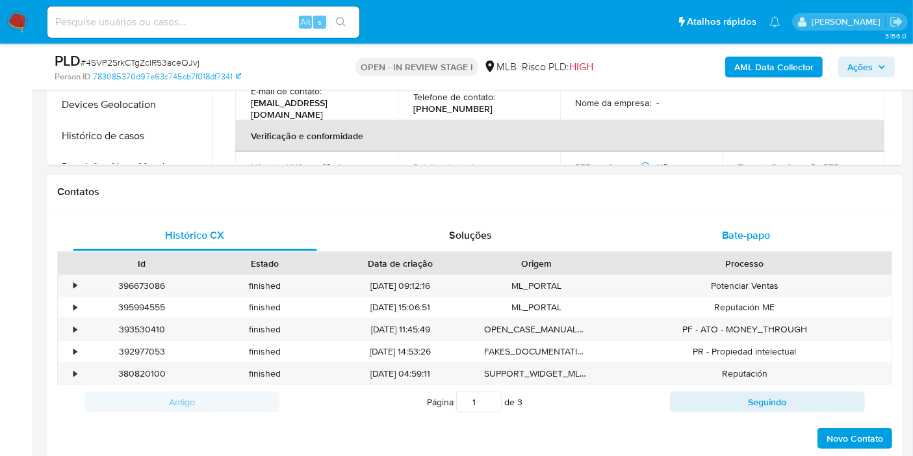
click at [775, 231] on div "Bate-papo" at bounding box center [746, 235] width 244 height 31
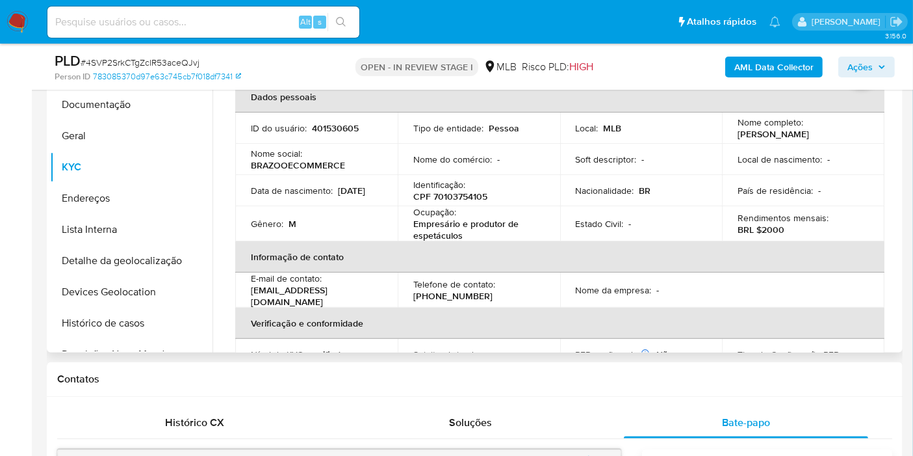
scroll to position [216, 0]
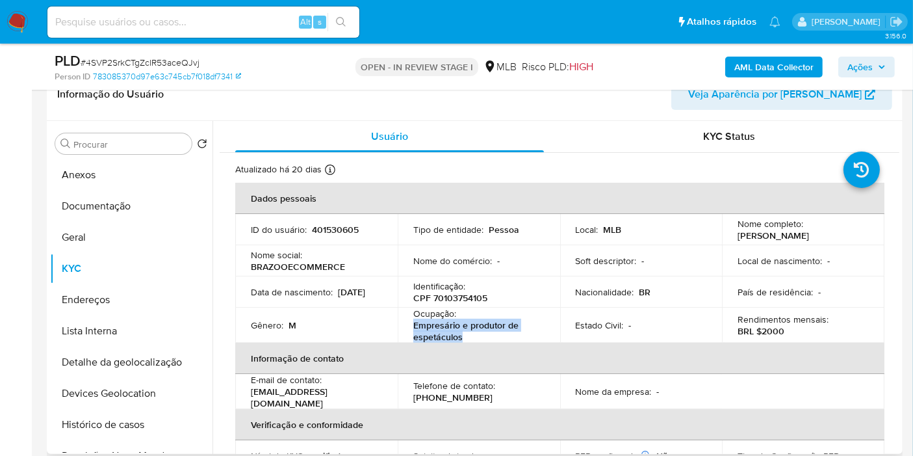
drag, startPoint x: 433, startPoint y: 337, endPoint x: 412, endPoint y: 327, distance: 23.6
click at [413, 327] on p "Empresário e produtor de espetáculos" at bounding box center [476, 330] width 126 height 23
copy p "Empresário e produtor de espetáculos"
